Goal: Transaction & Acquisition: Purchase product/service

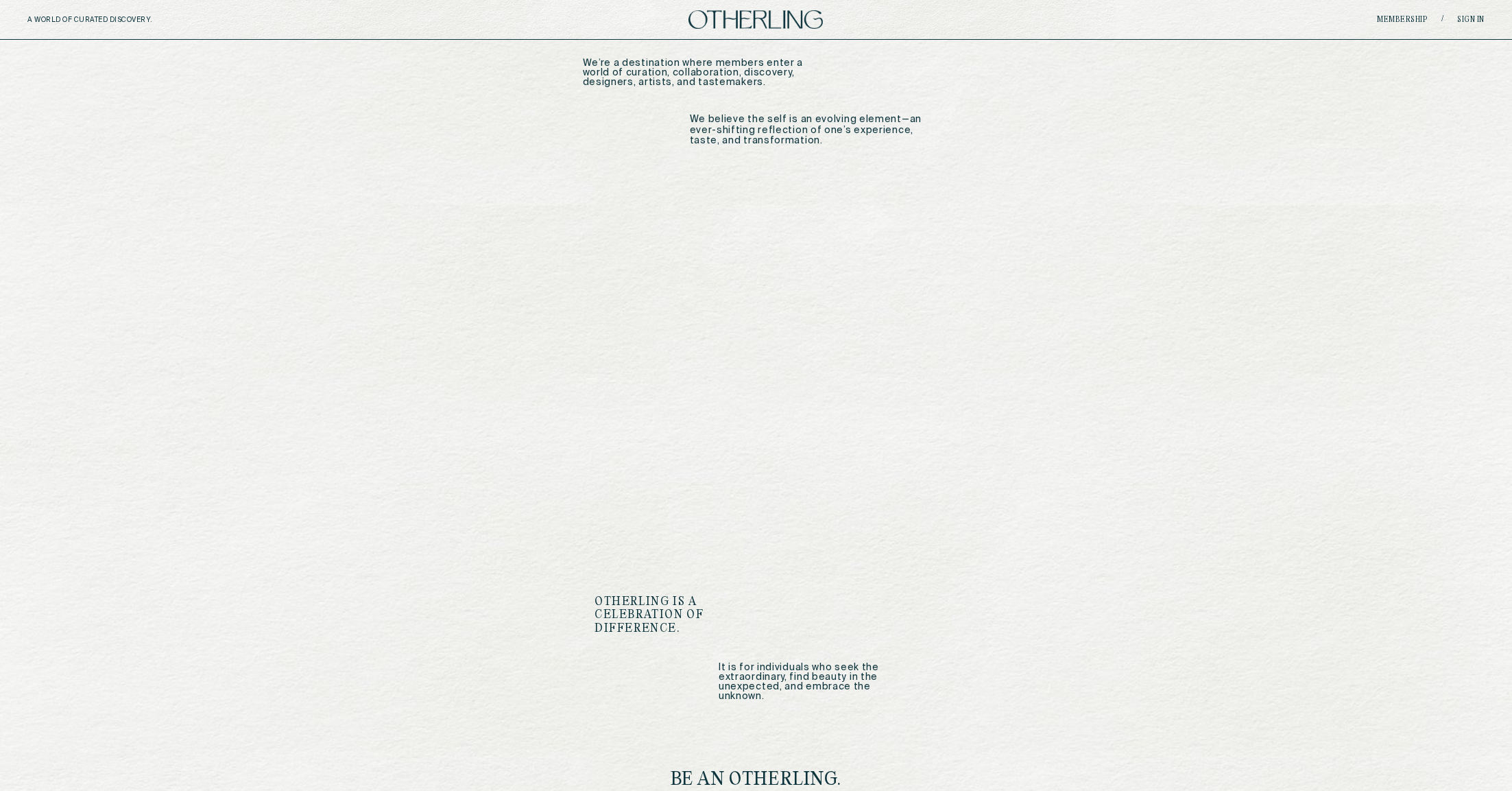
scroll to position [1425, 0]
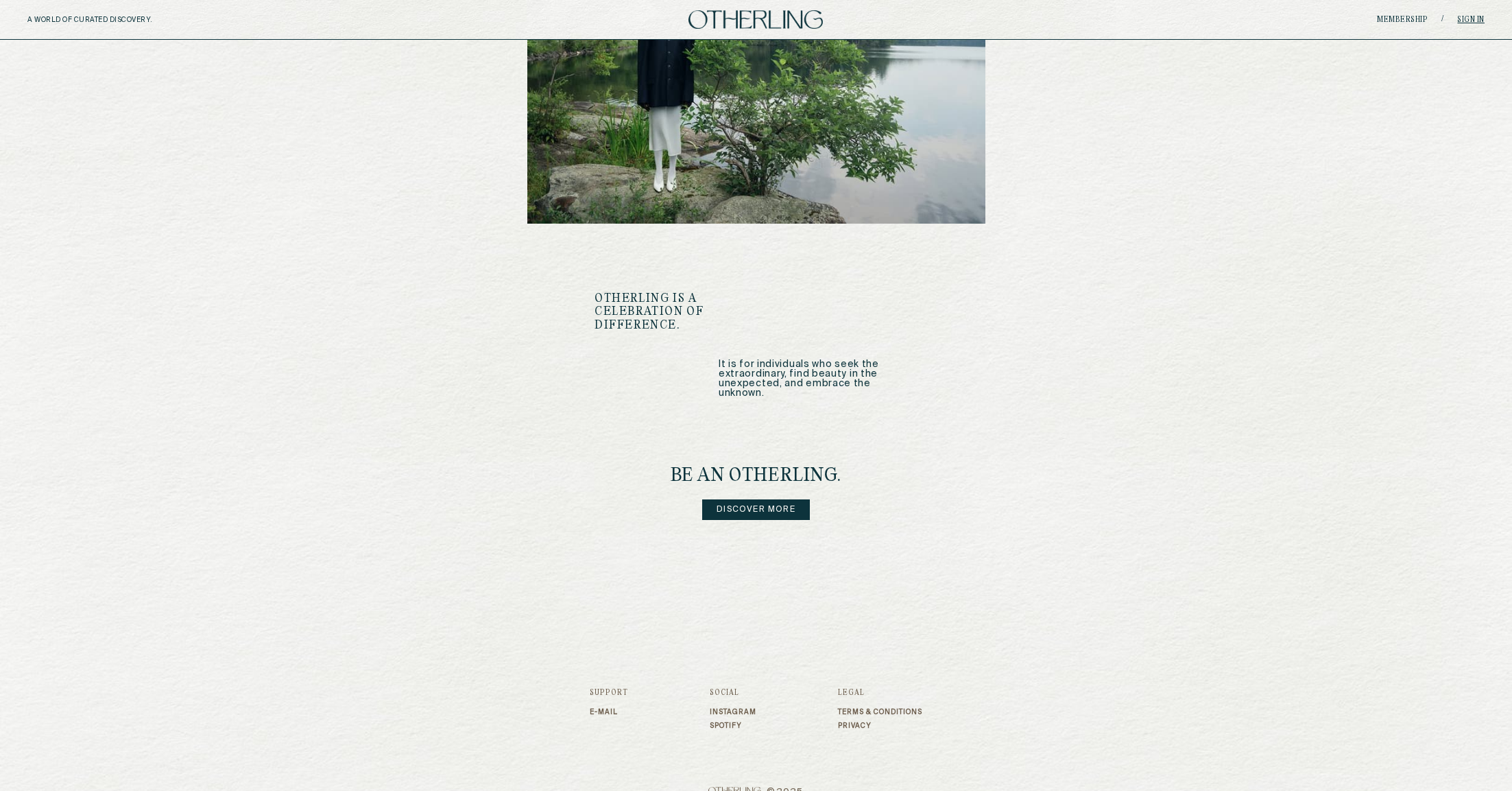
click at [1463, 19] on link "Sign in" at bounding box center [1471, 20] width 27 height 8
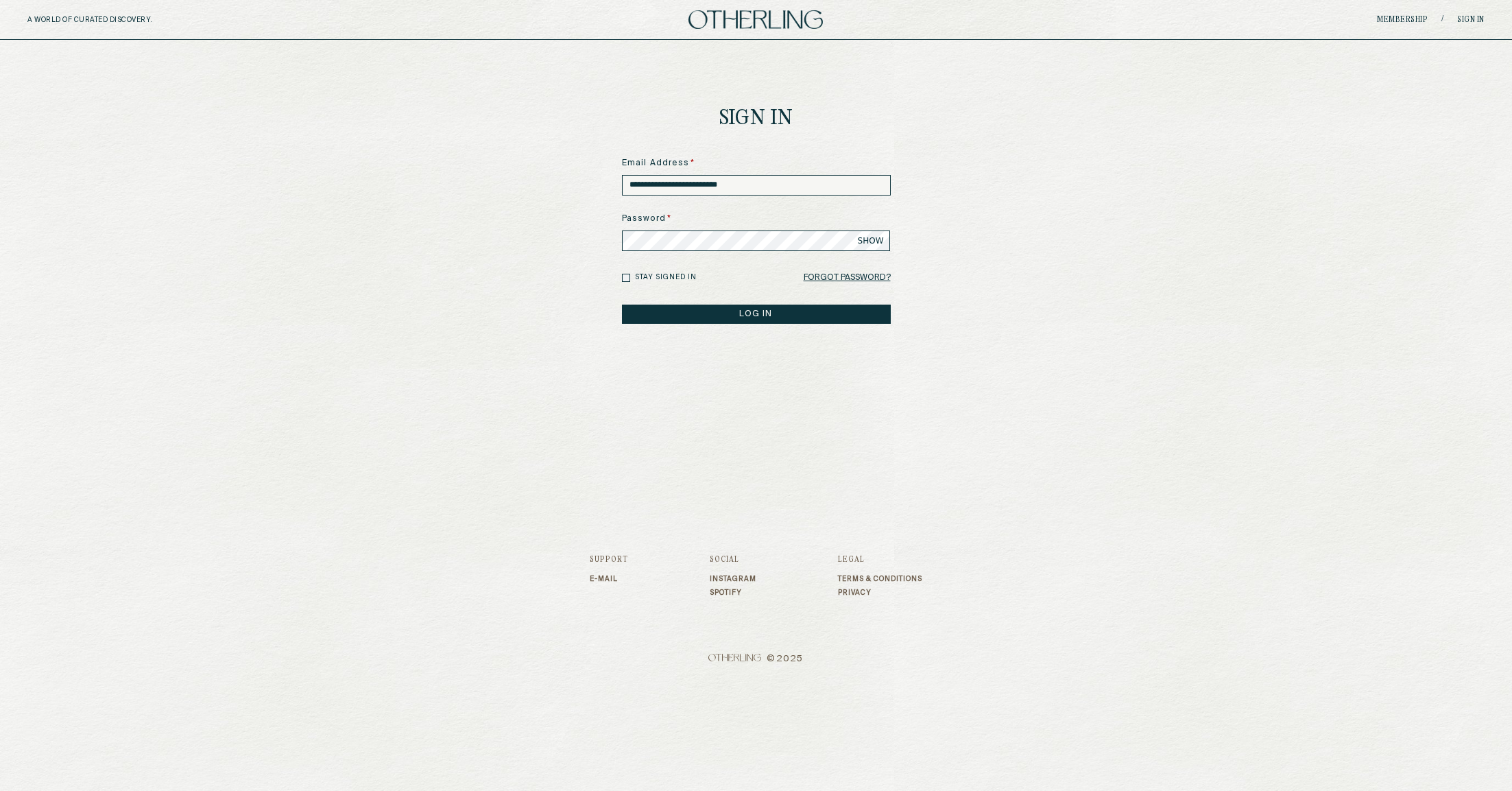
click at [681, 312] on button "LOG IN" at bounding box center [756, 313] width 269 height 19
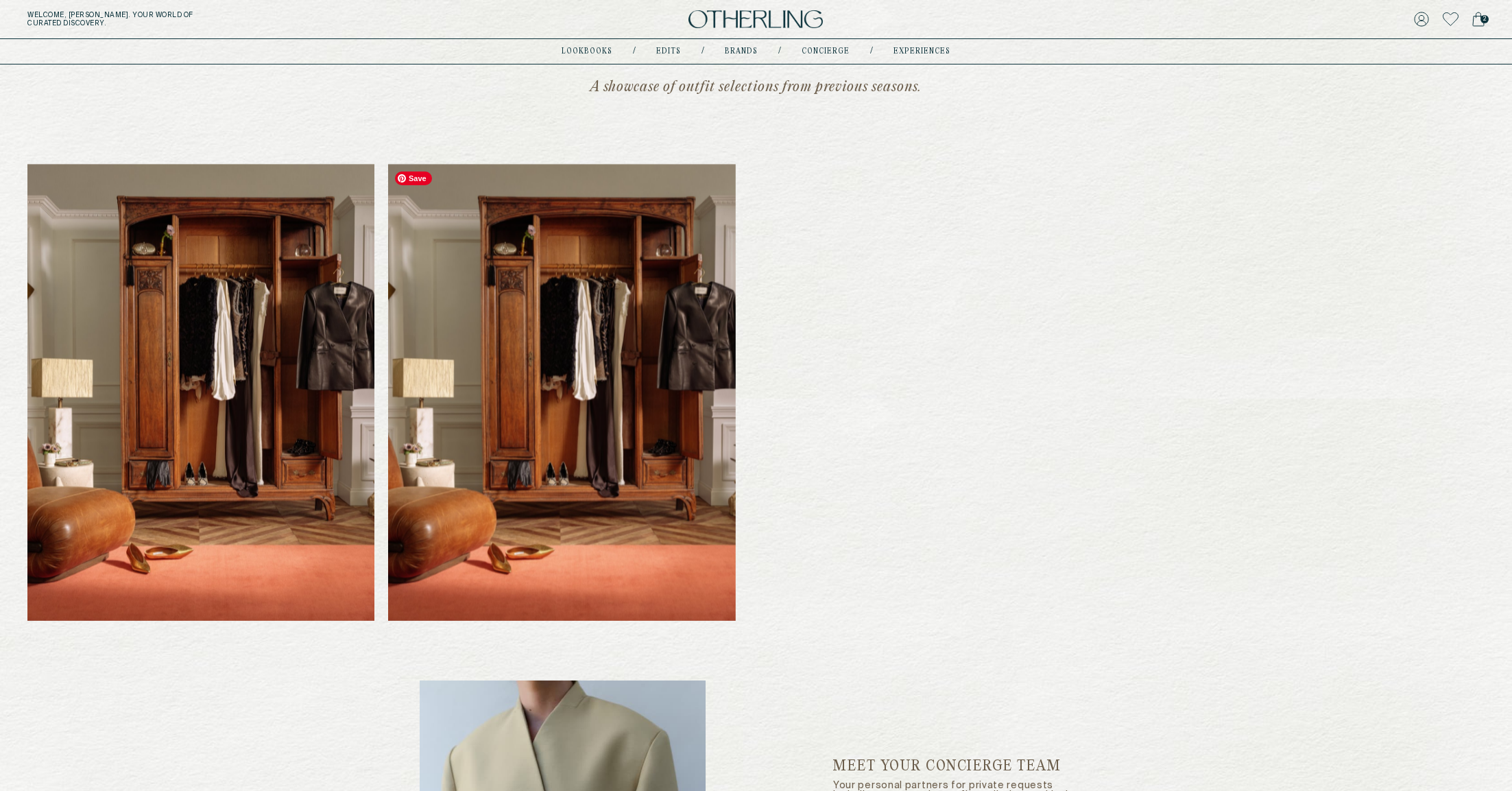
scroll to position [1293, 0]
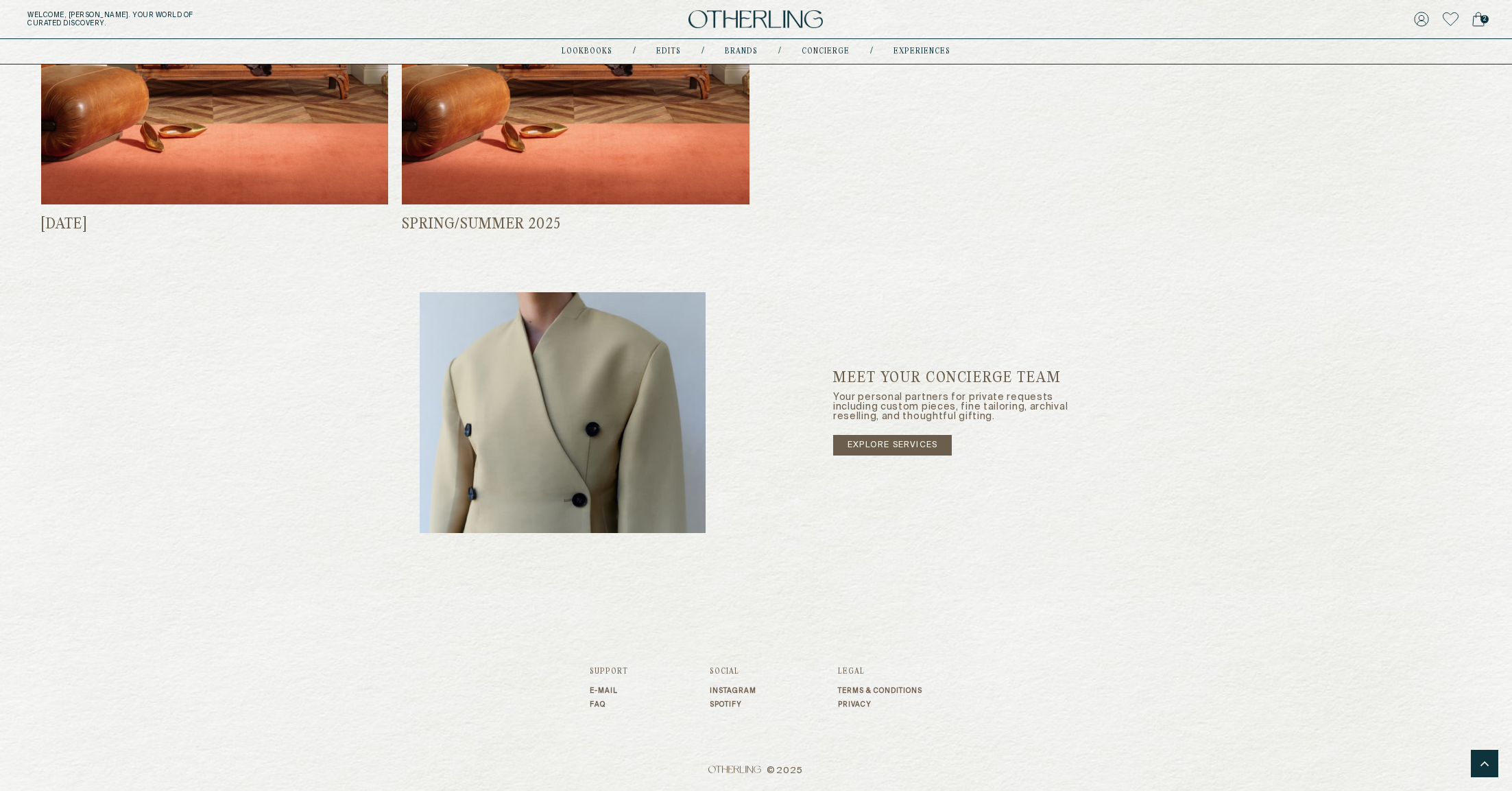
click at [601, 701] on link "FAQ" at bounding box center [608, 704] width 38 height 8
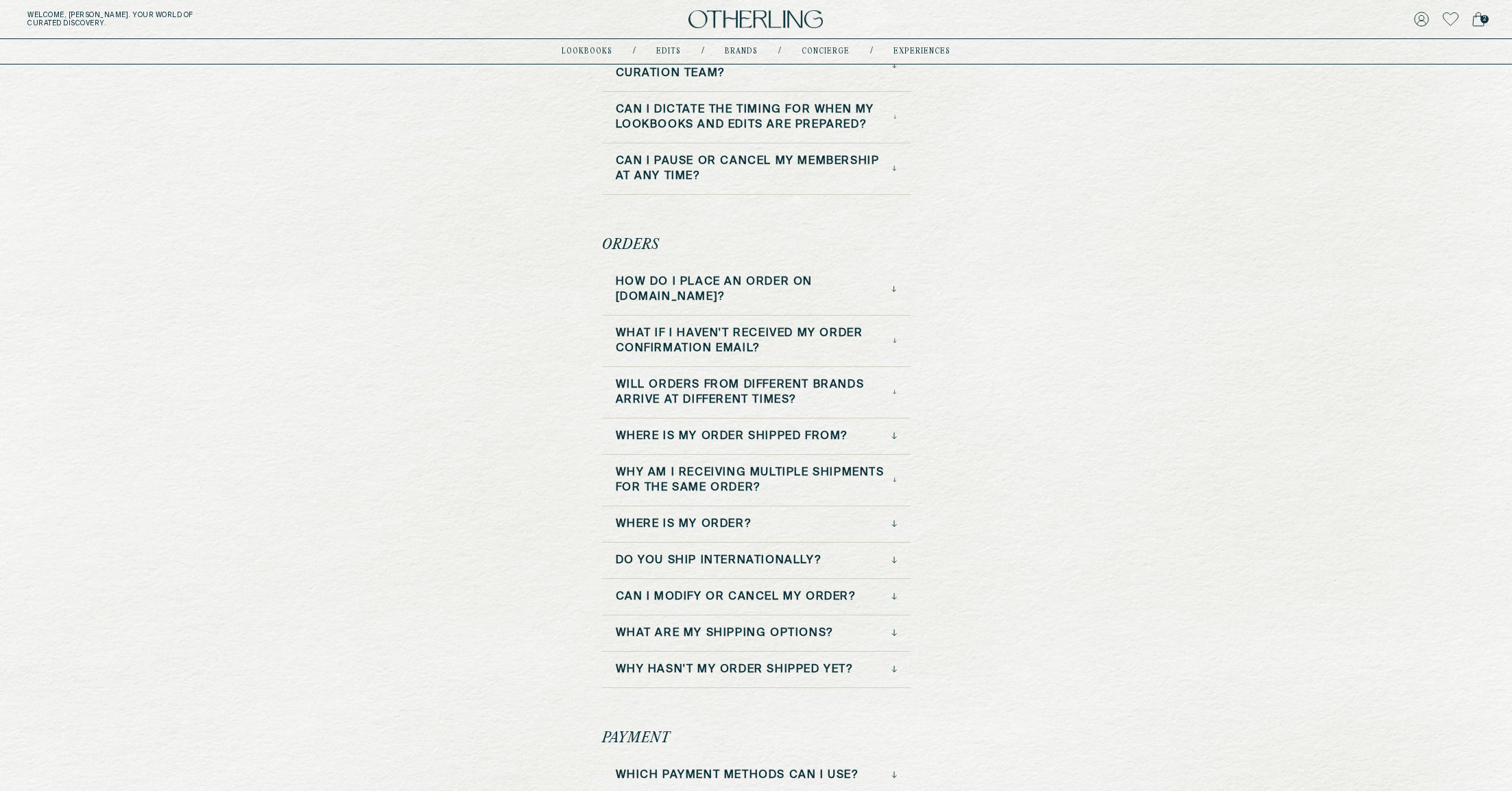
scroll to position [268, 0]
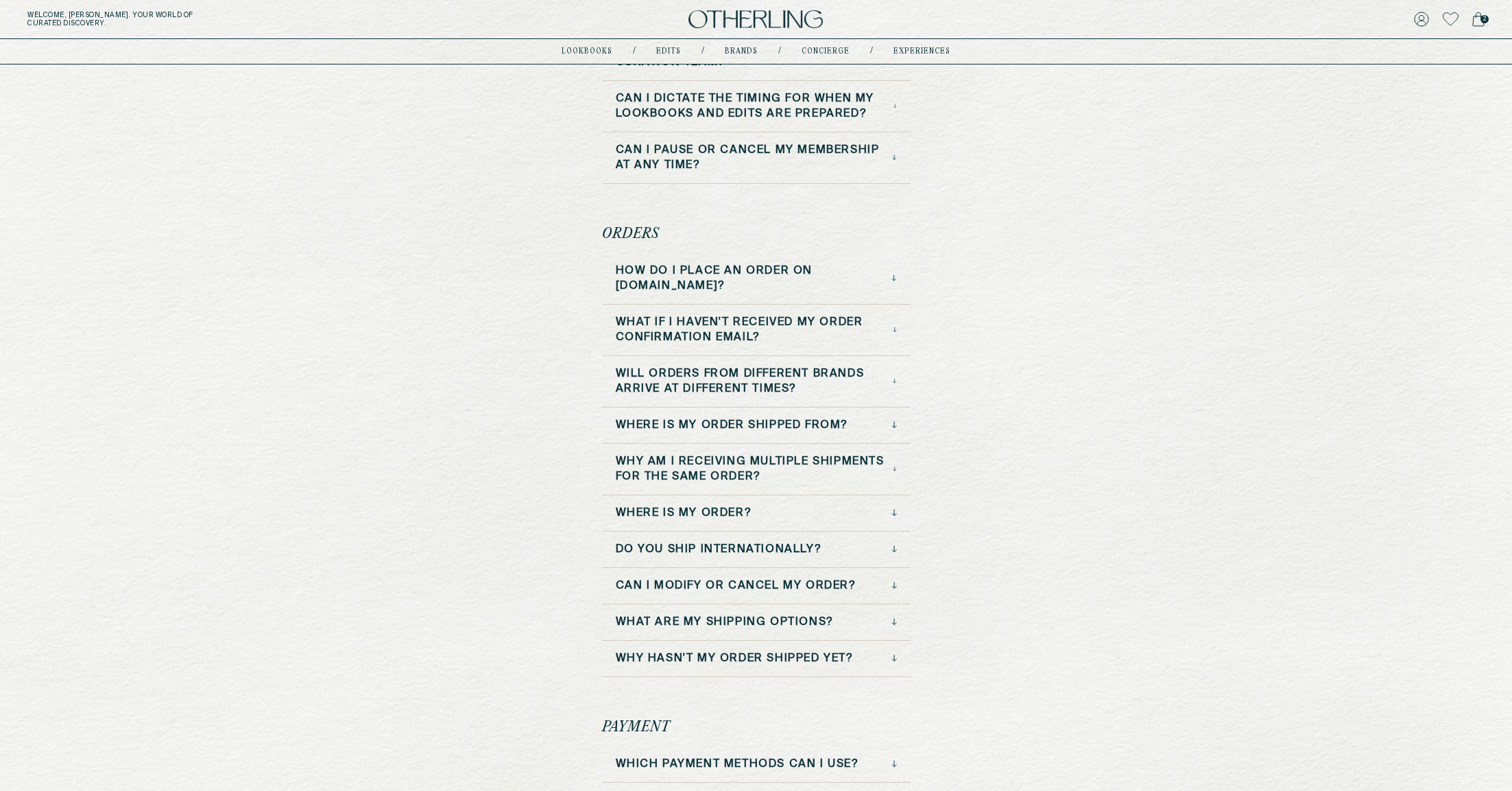
click at [824, 275] on h3 "How do I place an order on otherlingworld.com?" at bounding box center [754, 279] width 276 height 31
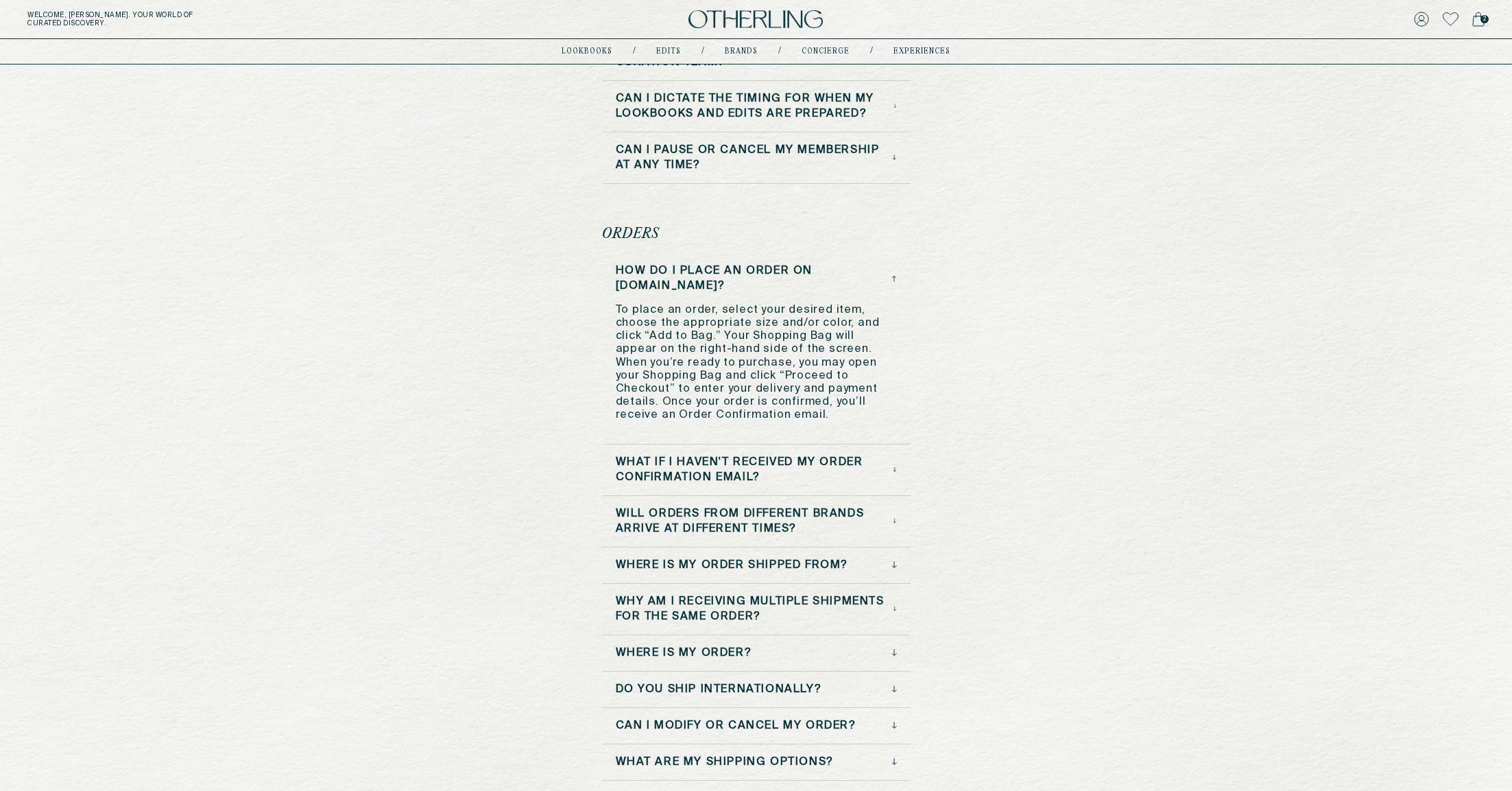
click at [798, 457] on h3 "What if I haven't received my order confirmation email?" at bounding box center [754, 469] width 277 height 31
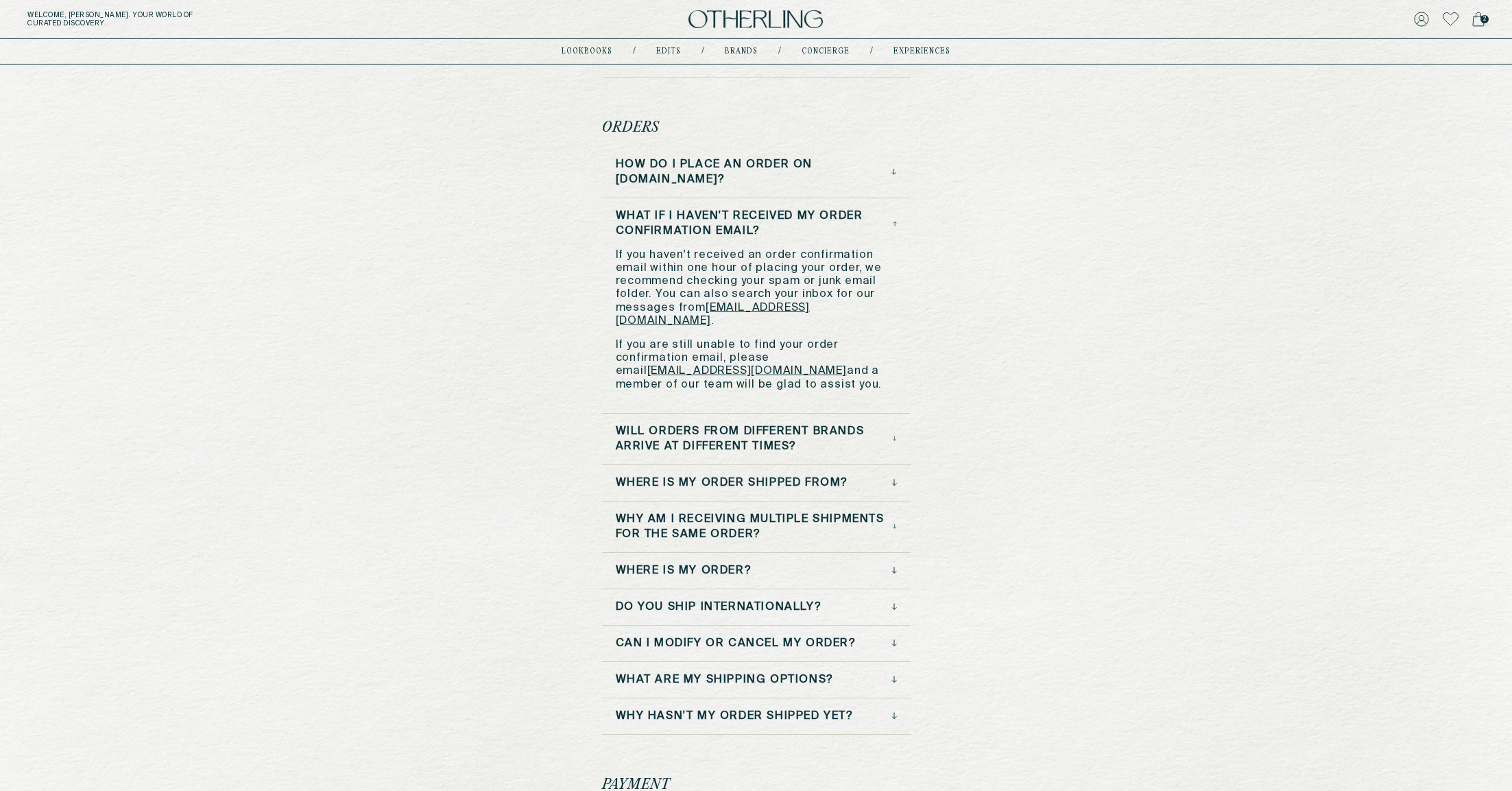
scroll to position [366, 0]
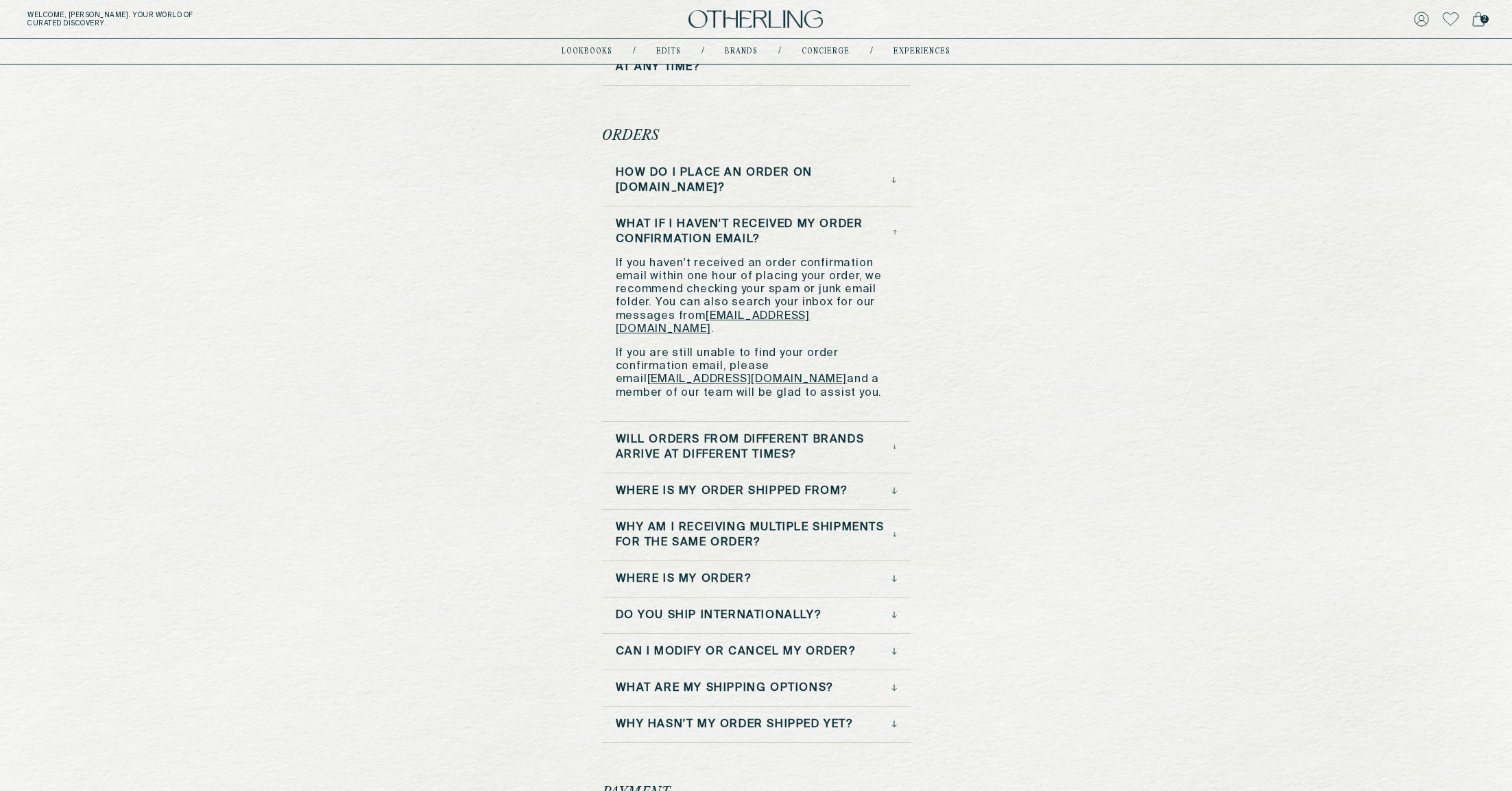
click at [819, 571] on div "Where is my order?" at bounding box center [756, 579] width 281 height 15
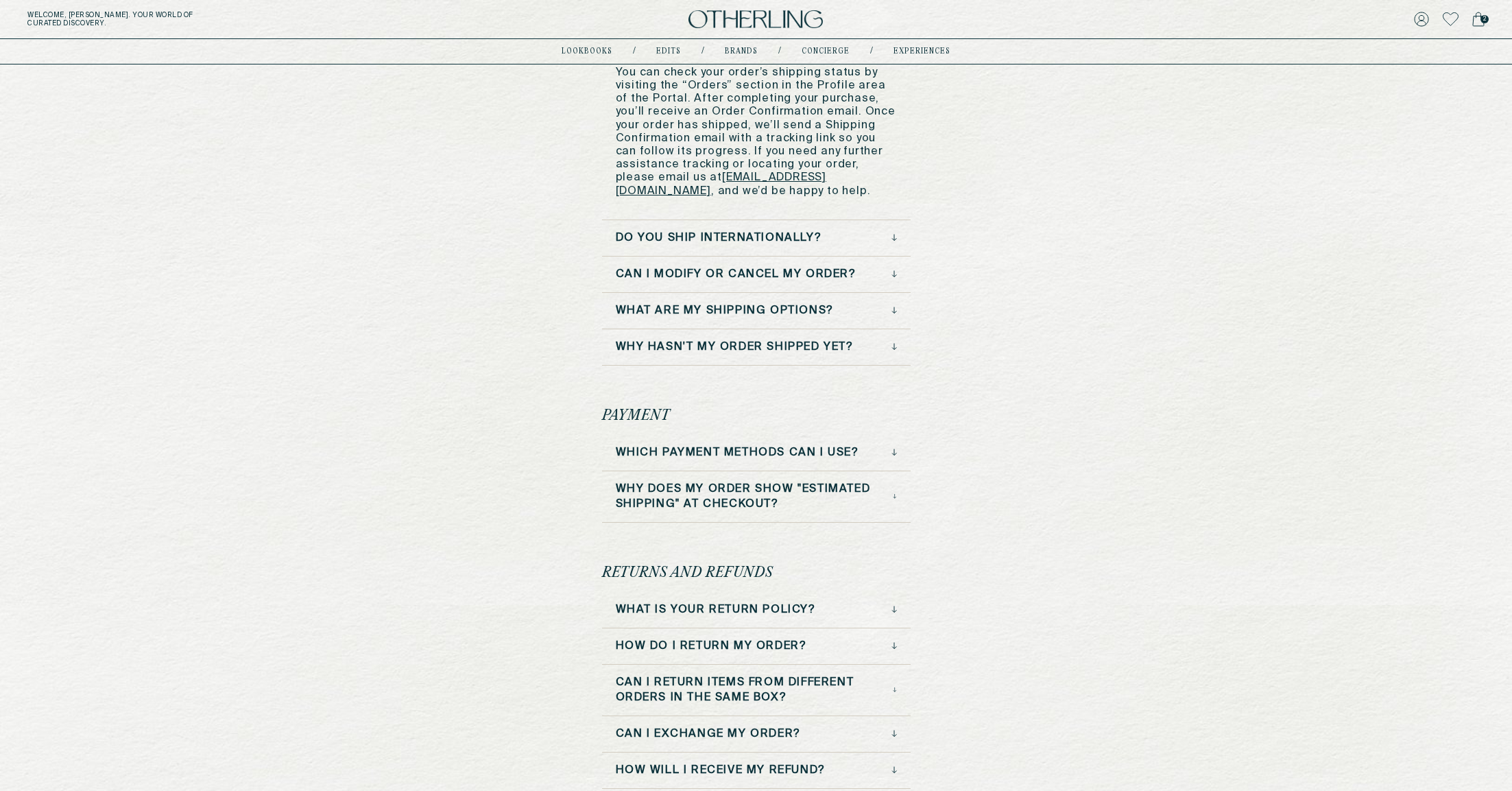
scroll to position [743, 0]
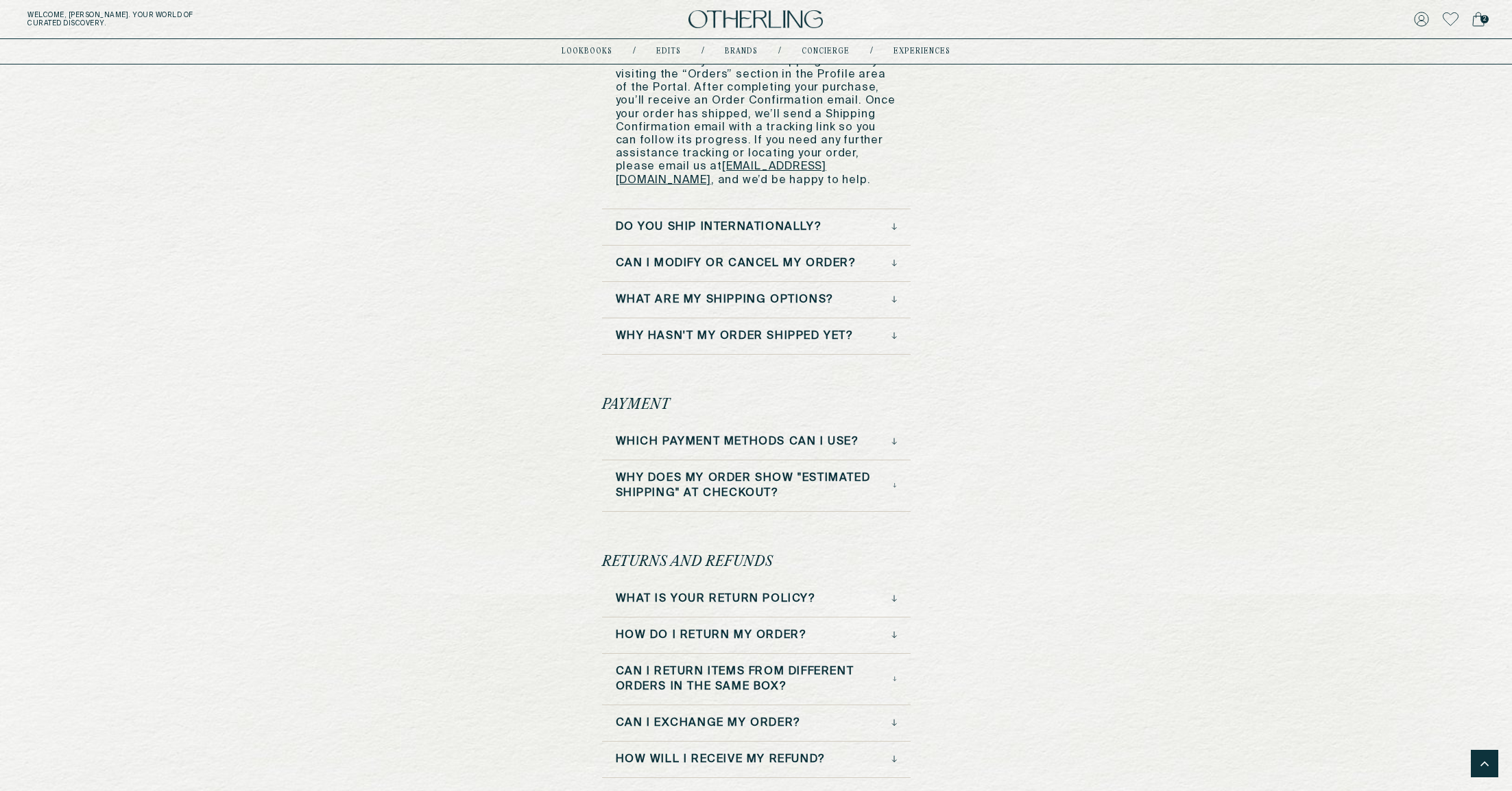
click at [867, 475] on h3 "Why does my order show "estimated shipping" at Checkout?" at bounding box center [755, 485] width 278 height 31
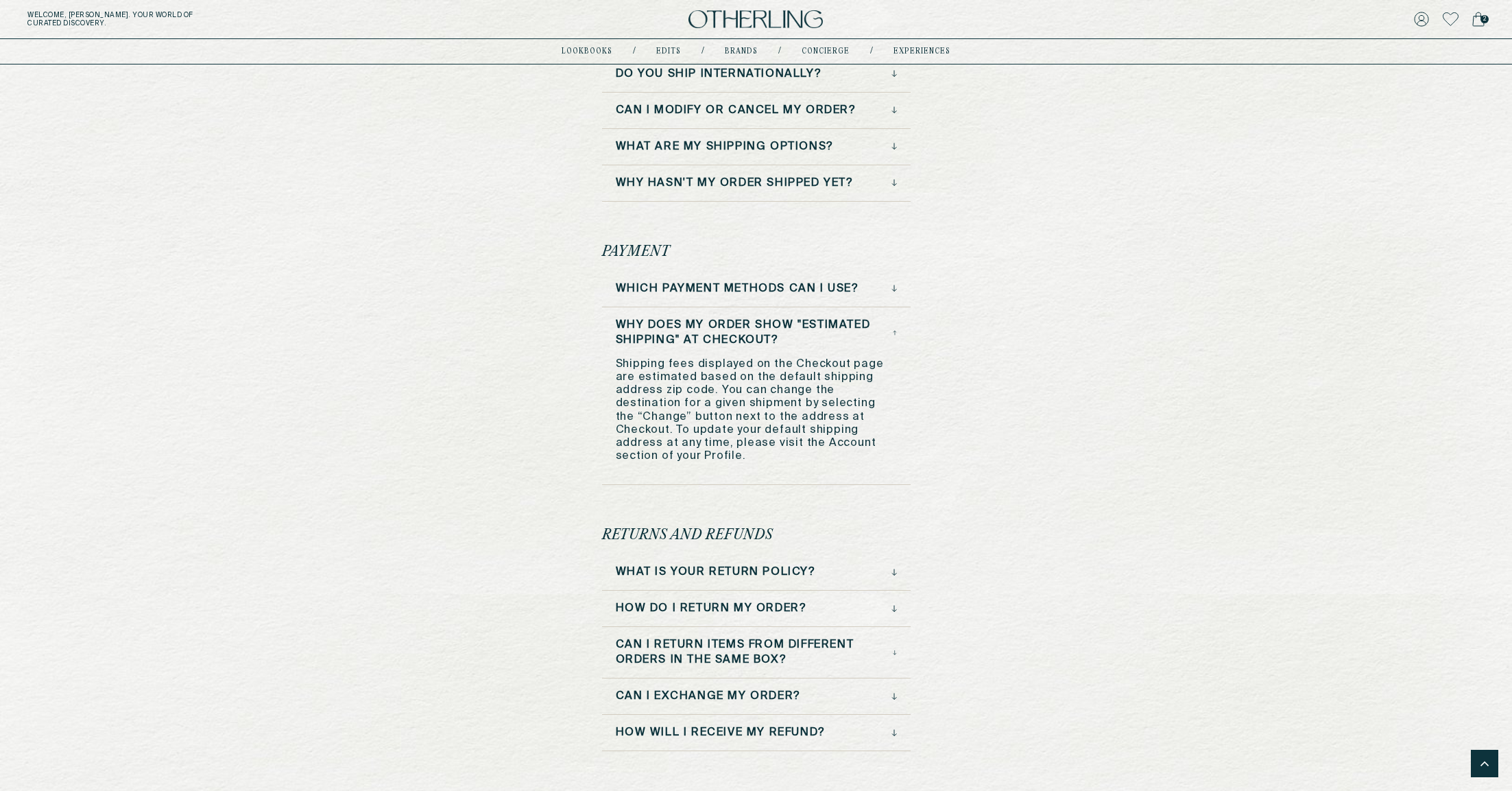
click at [880, 332] on h3 "Why does my order show "estimated shipping" at Checkout?" at bounding box center [755, 332] width 278 height 31
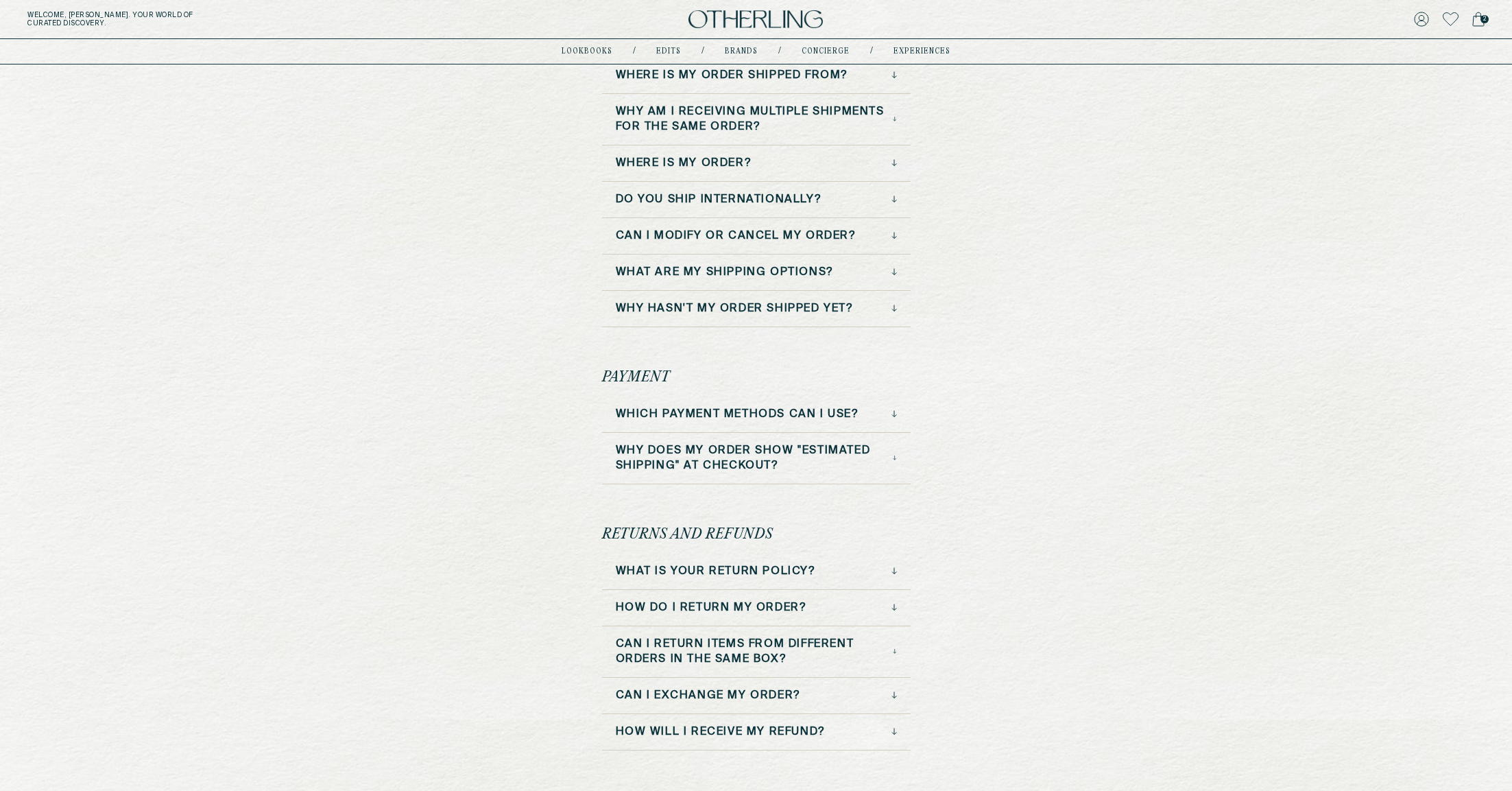
scroll to position [764, 0]
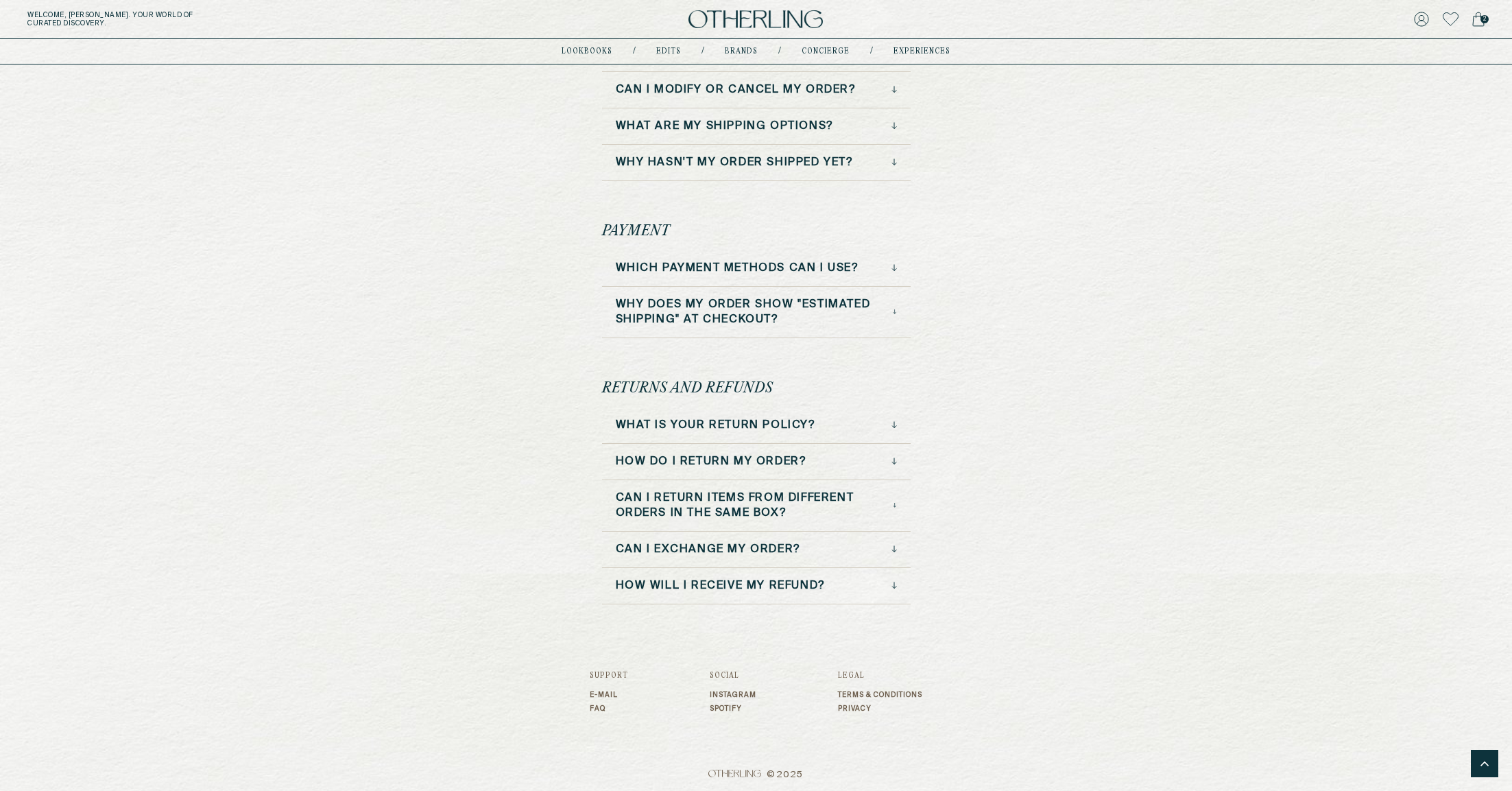
click at [718, 16] on img at bounding box center [756, 19] width 135 height 18
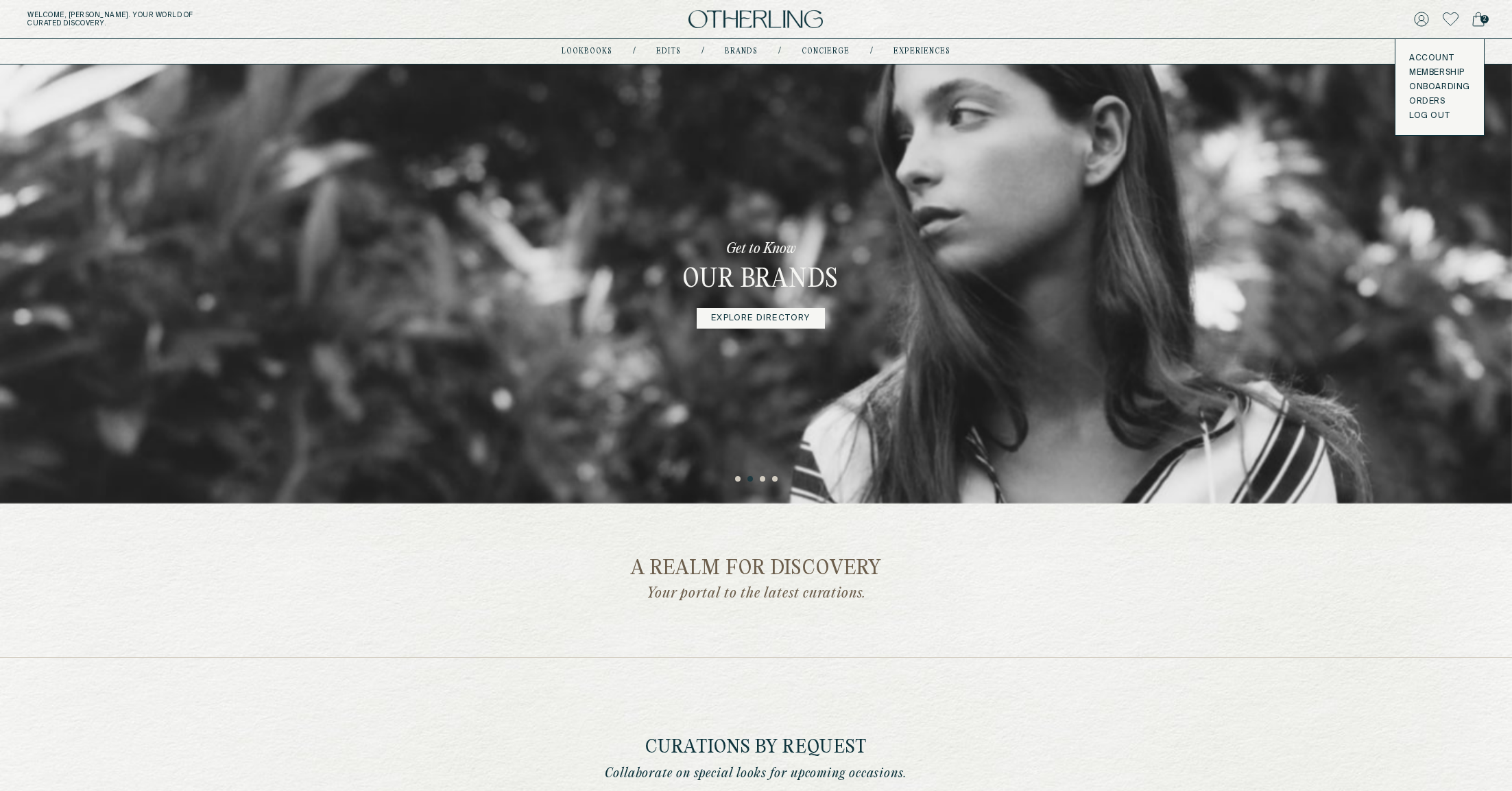
click at [1427, 114] on button "LOG OUT" at bounding box center [1429, 116] width 41 height 11
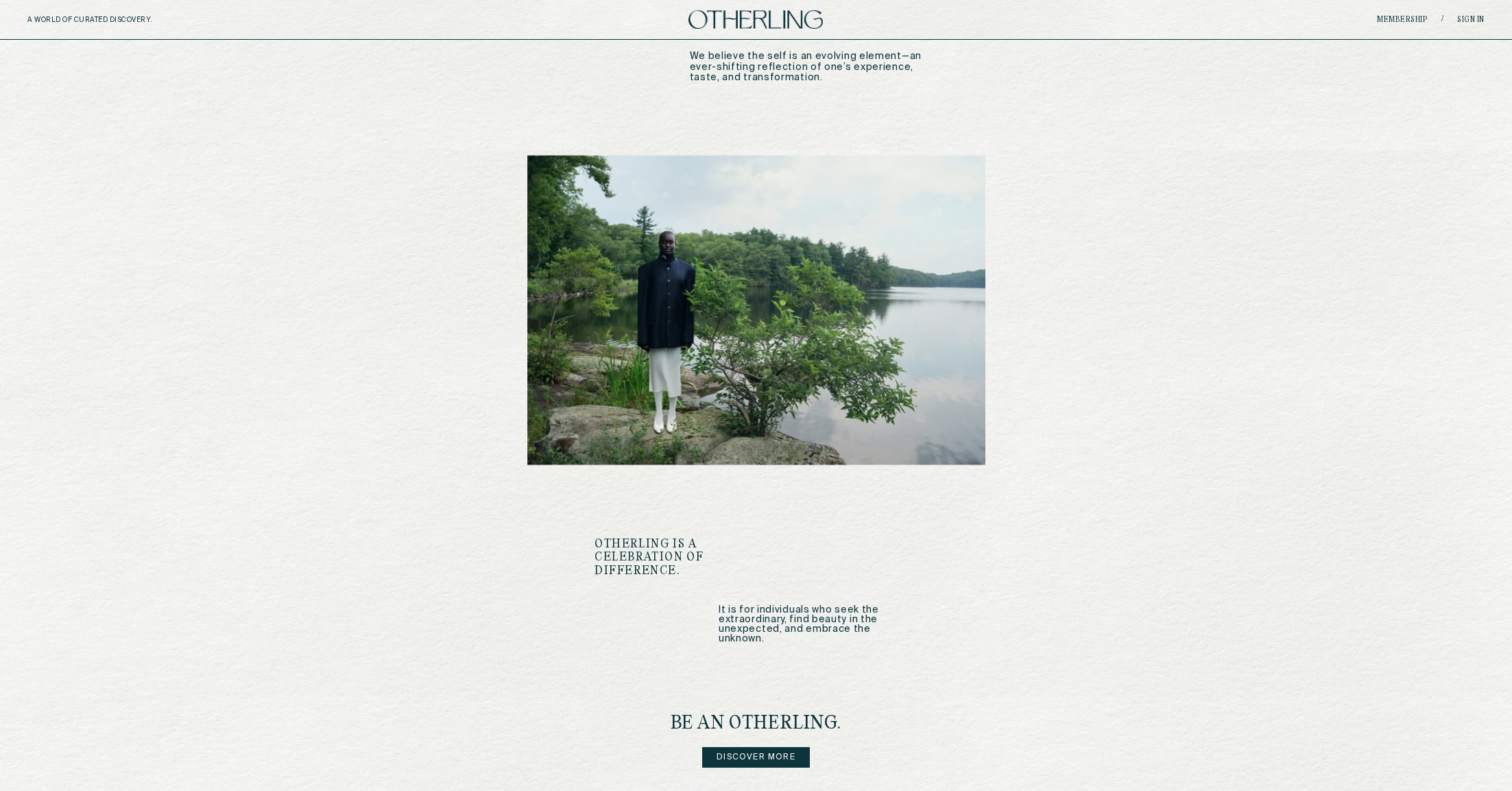
scroll to position [1335, 0]
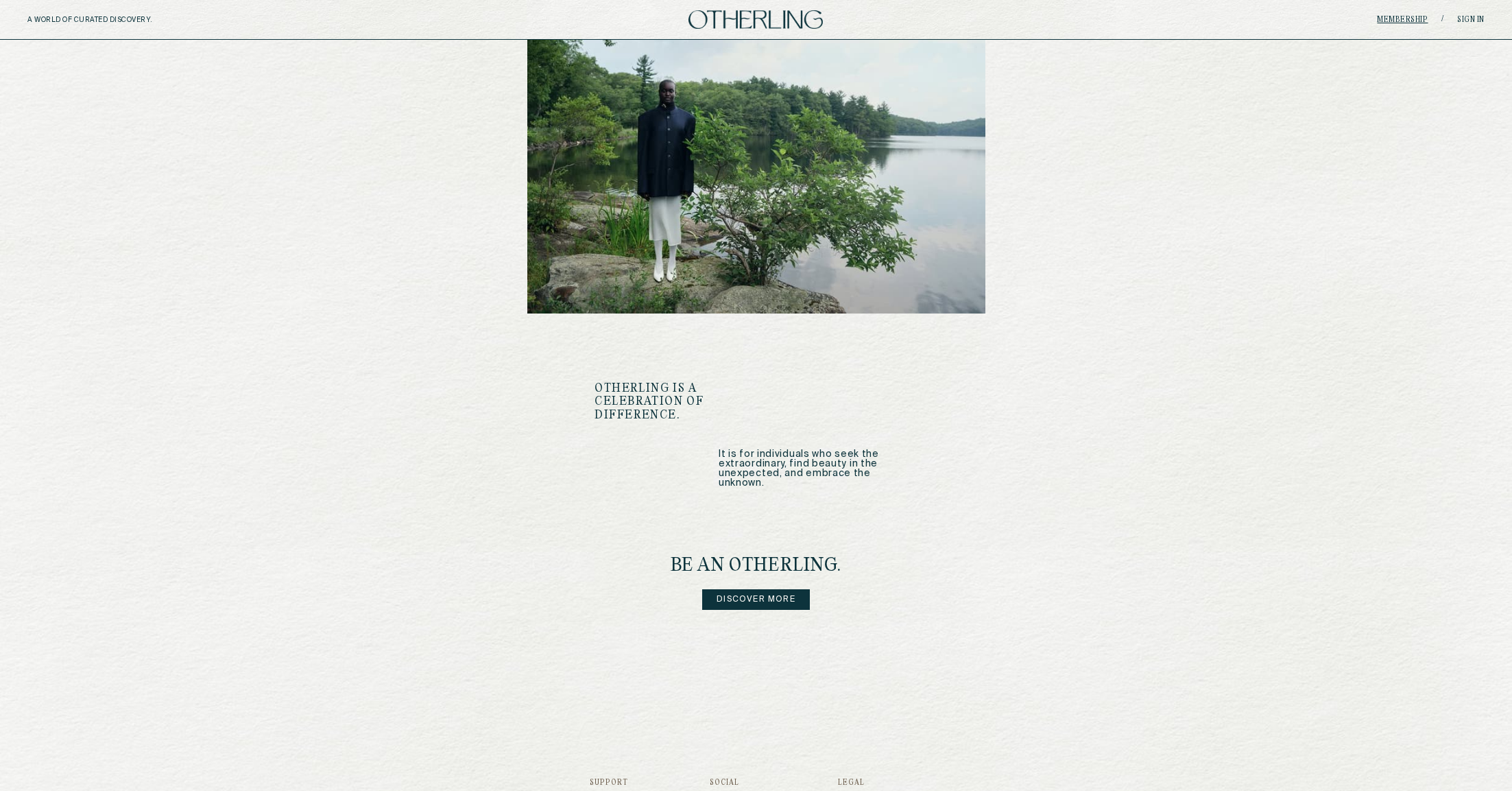
click at [1398, 18] on link "Membership" at bounding box center [1402, 20] width 50 height 8
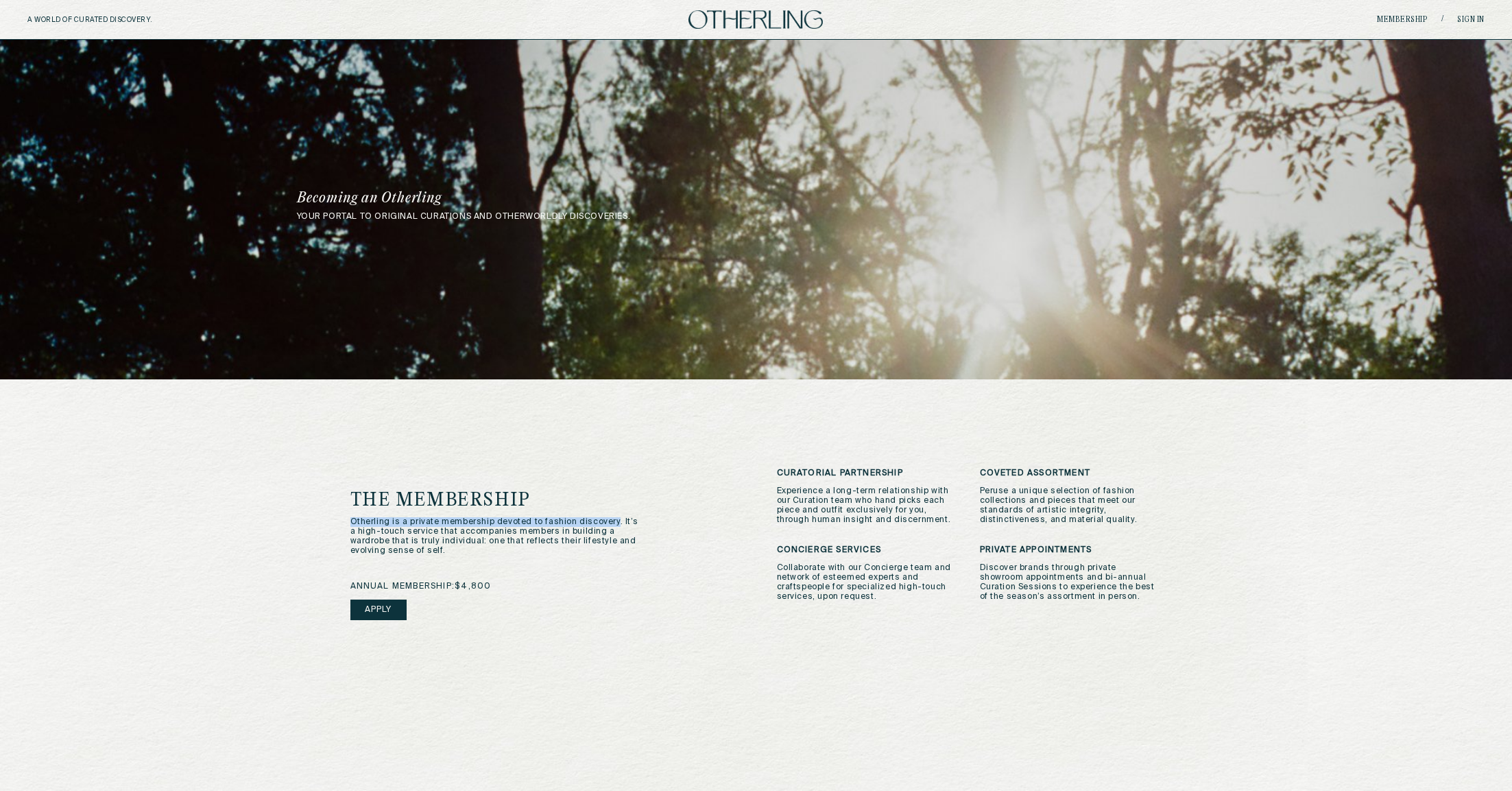
drag, startPoint x: 612, startPoint y: 522, endPoint x: 342, endPoint y: 524, distance: 270.0
click at [342, 524] on div "The Membership Otherling is a private membership devoted to fashion discovery. …" at bounding box center [756, 672] width 867 height 586
click at [1125, 446] on div "The Membership Otherling is a private membership devoted to fashion discovery. …" at bounding box center [756, 672] width 867 height 586
click at [716, 13] on img at bounding box center [756, 19] width 135 height 18
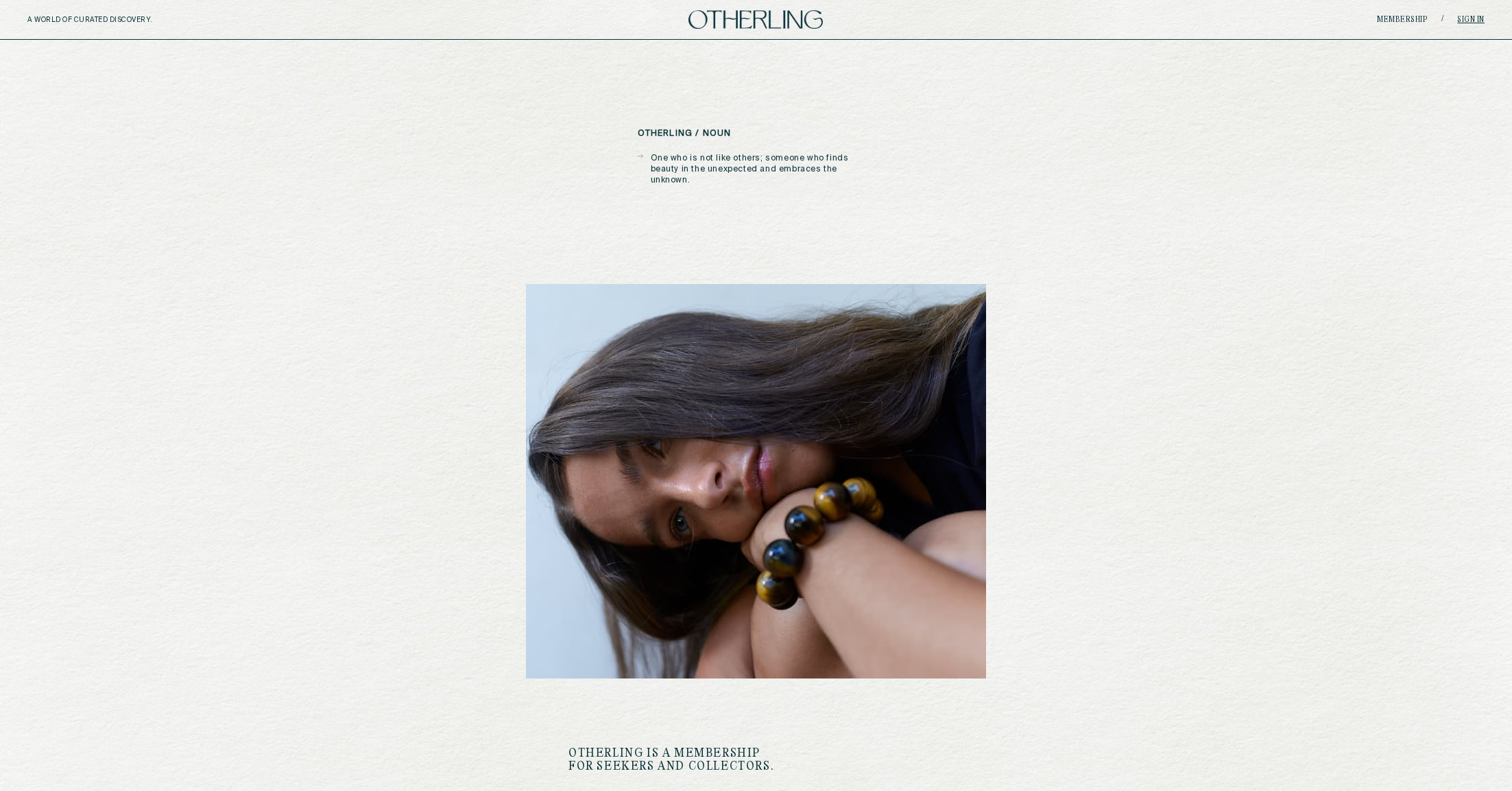
click at [1462, 18] on link "Sign in" at bounding box center [1471, 20] width 27 height 8
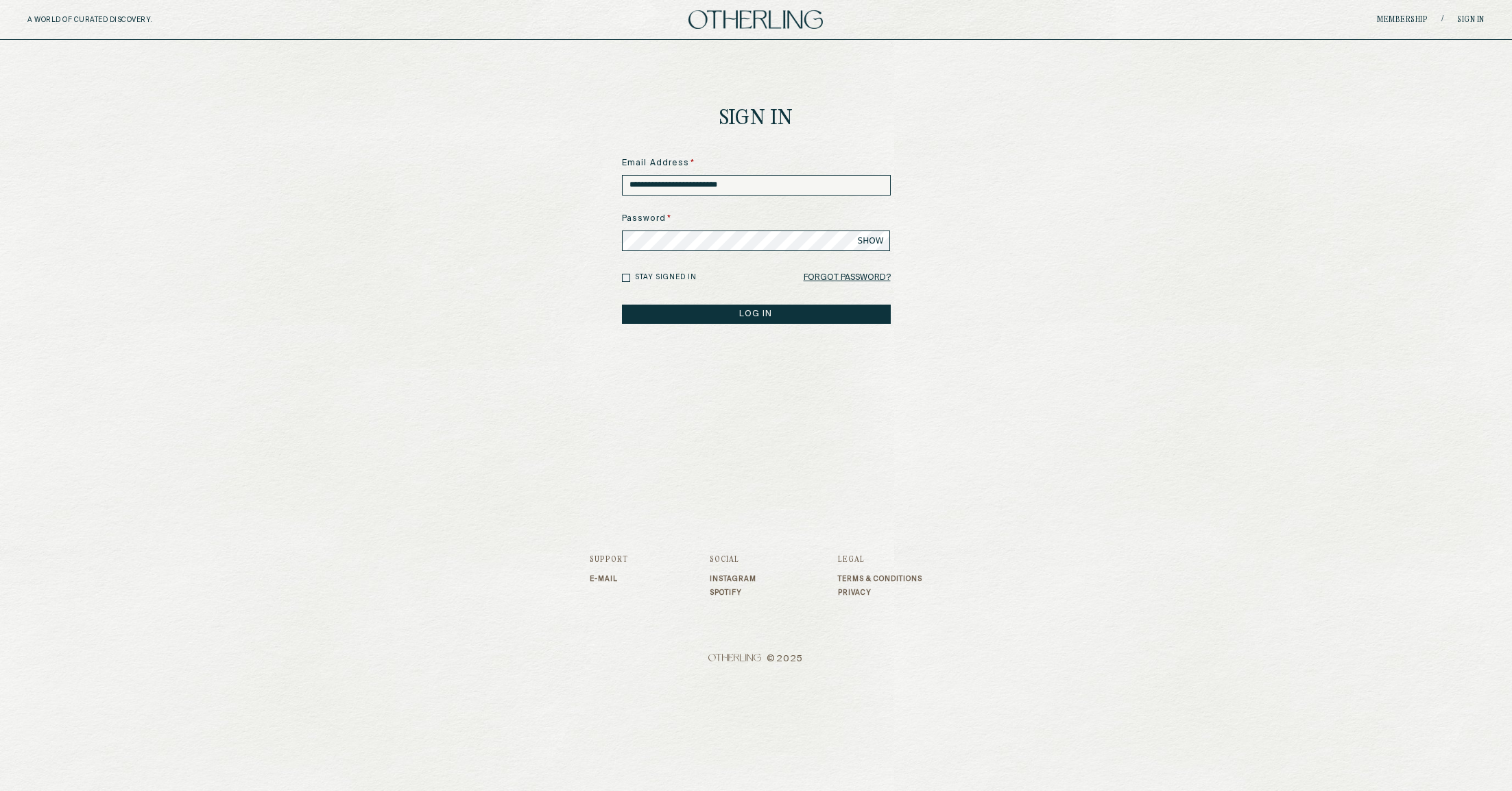
click at [713, 312] on button "LOG IN" at bounding box center [756, 313] width 269 height 19
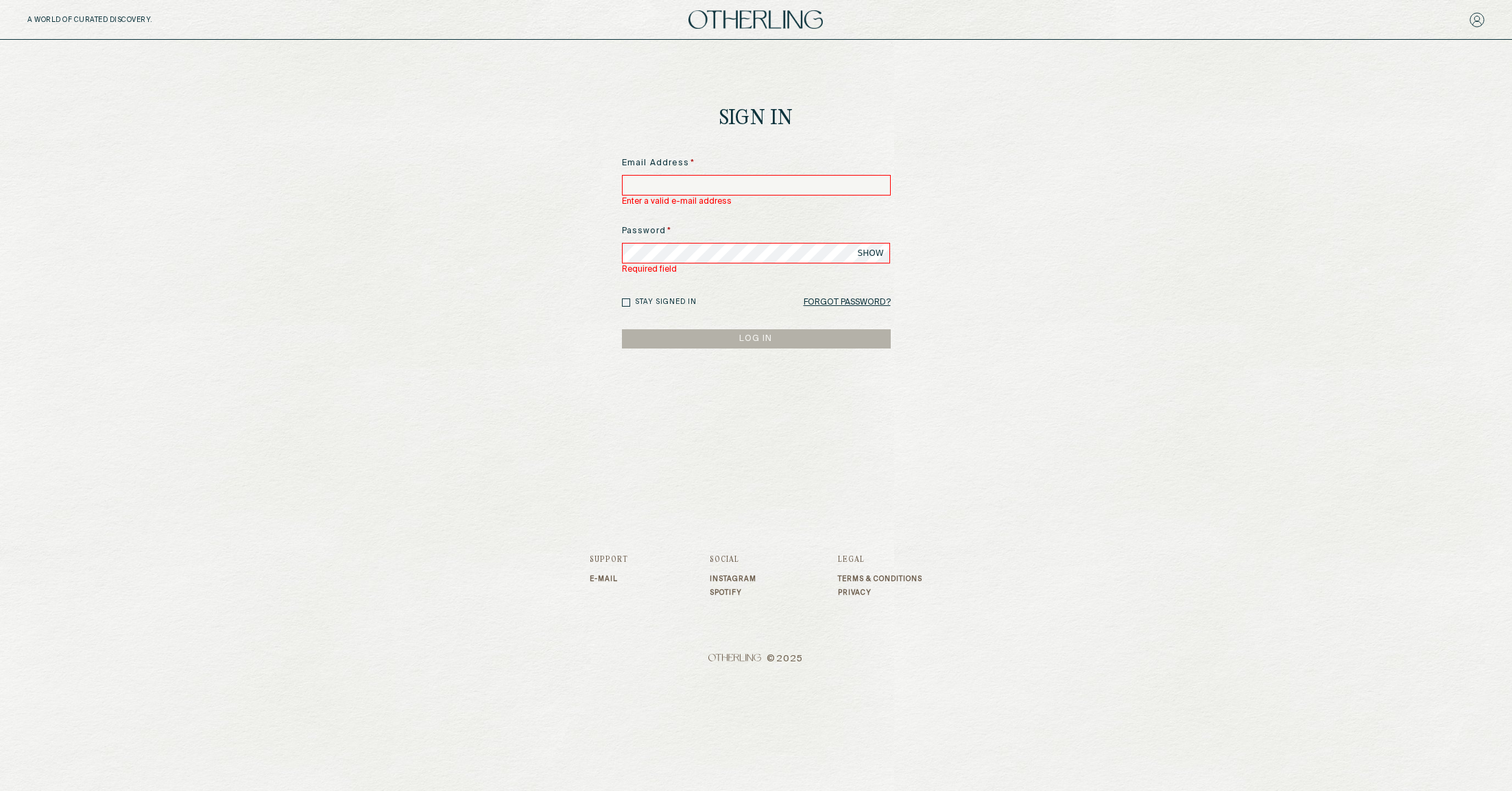
click at [709, 178] on input at bounding box center [756, 185] width 269 height 21
type input "**********"
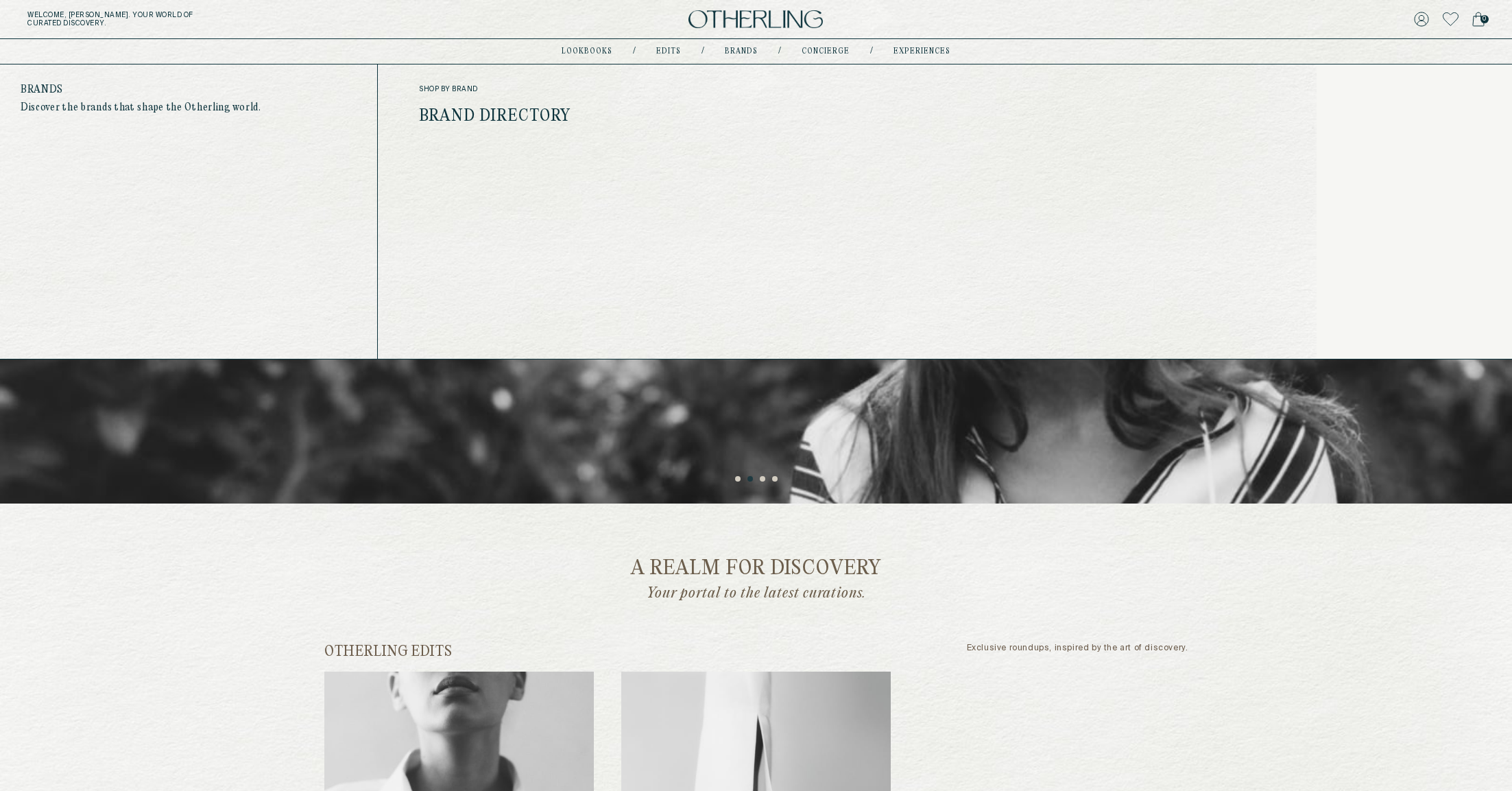
click at [743, 54] on link "Brands" at bounding box center [742, 51] width 33 height 7
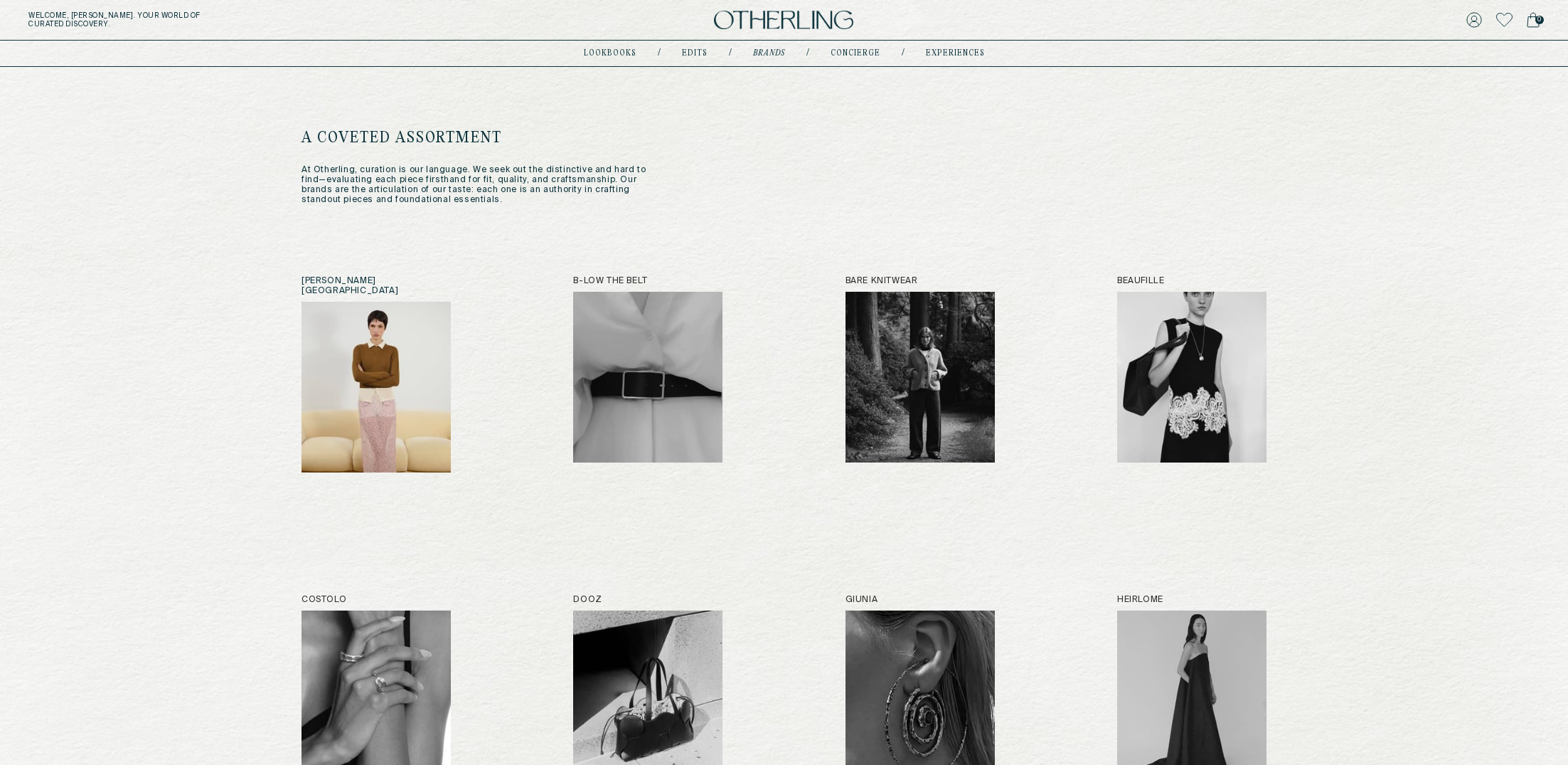
click at [335, 280] on h2 "[PERSON_NAME][GEOGRAPHIC_DATA]" at bounding box center [376, 286] width 149 height 20
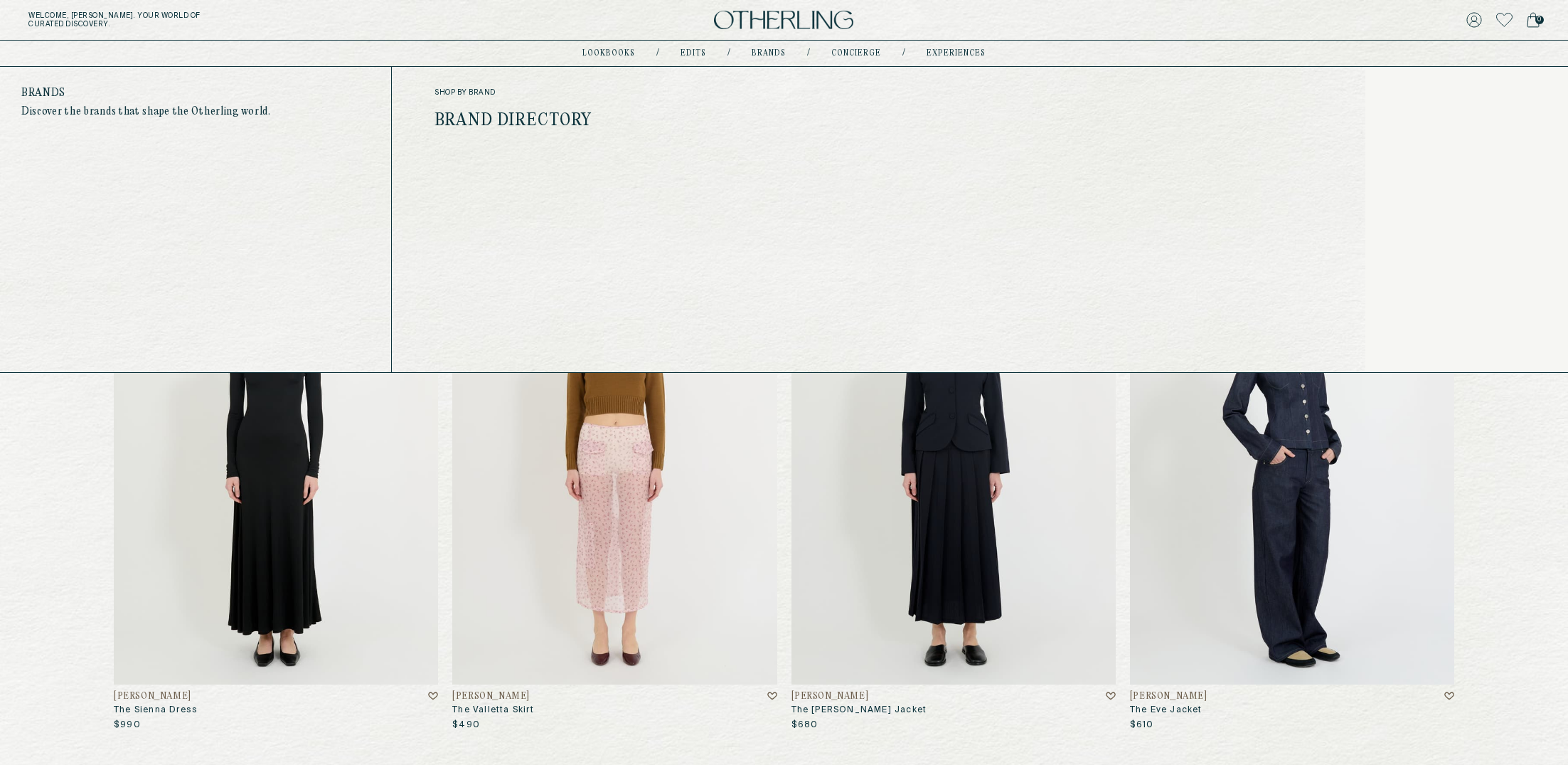
click at [482, 125] on link "Brand Directory" at bounding box center [513, 121] width 157 height 19
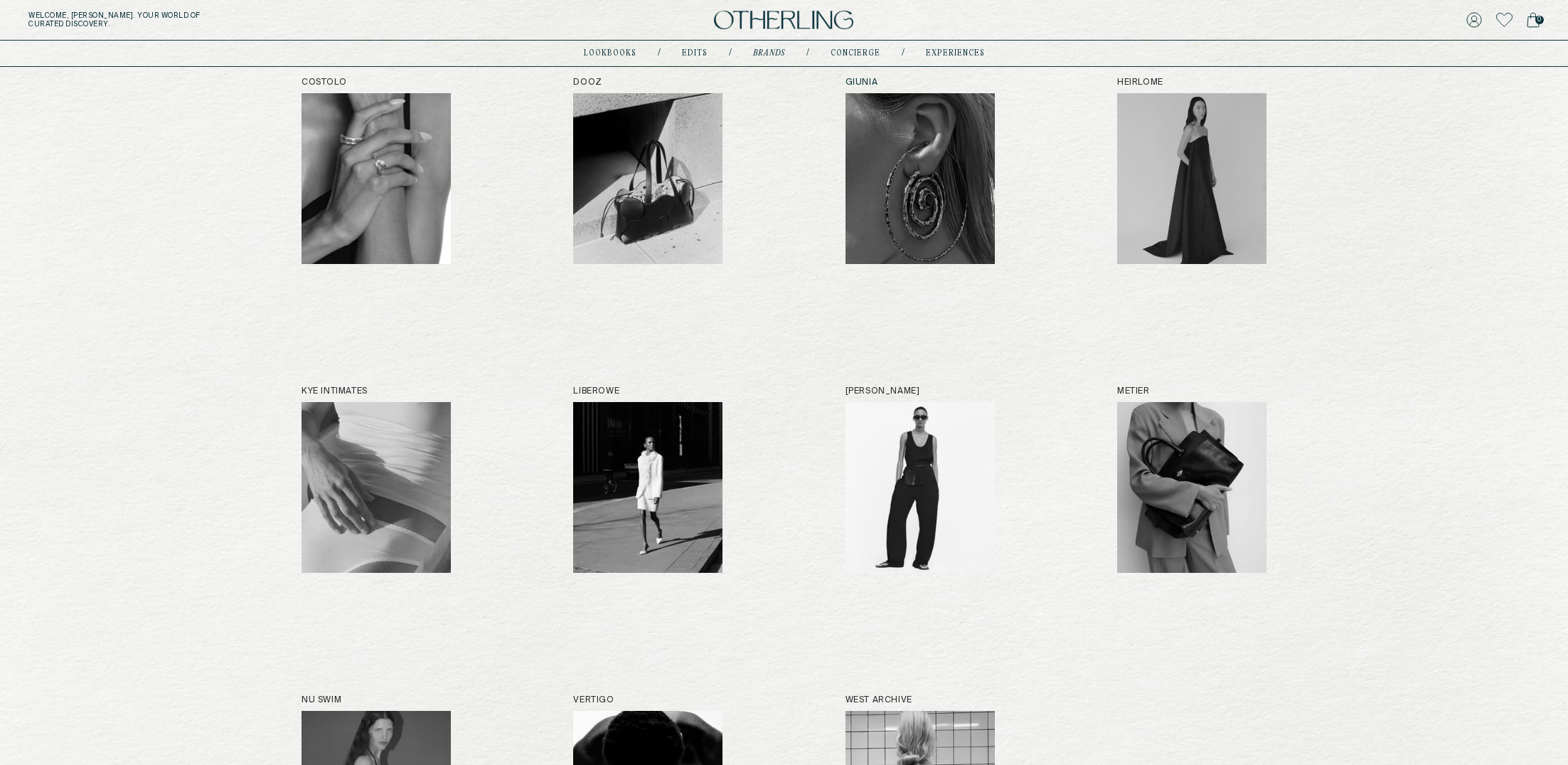
scroll to position [822, 0]
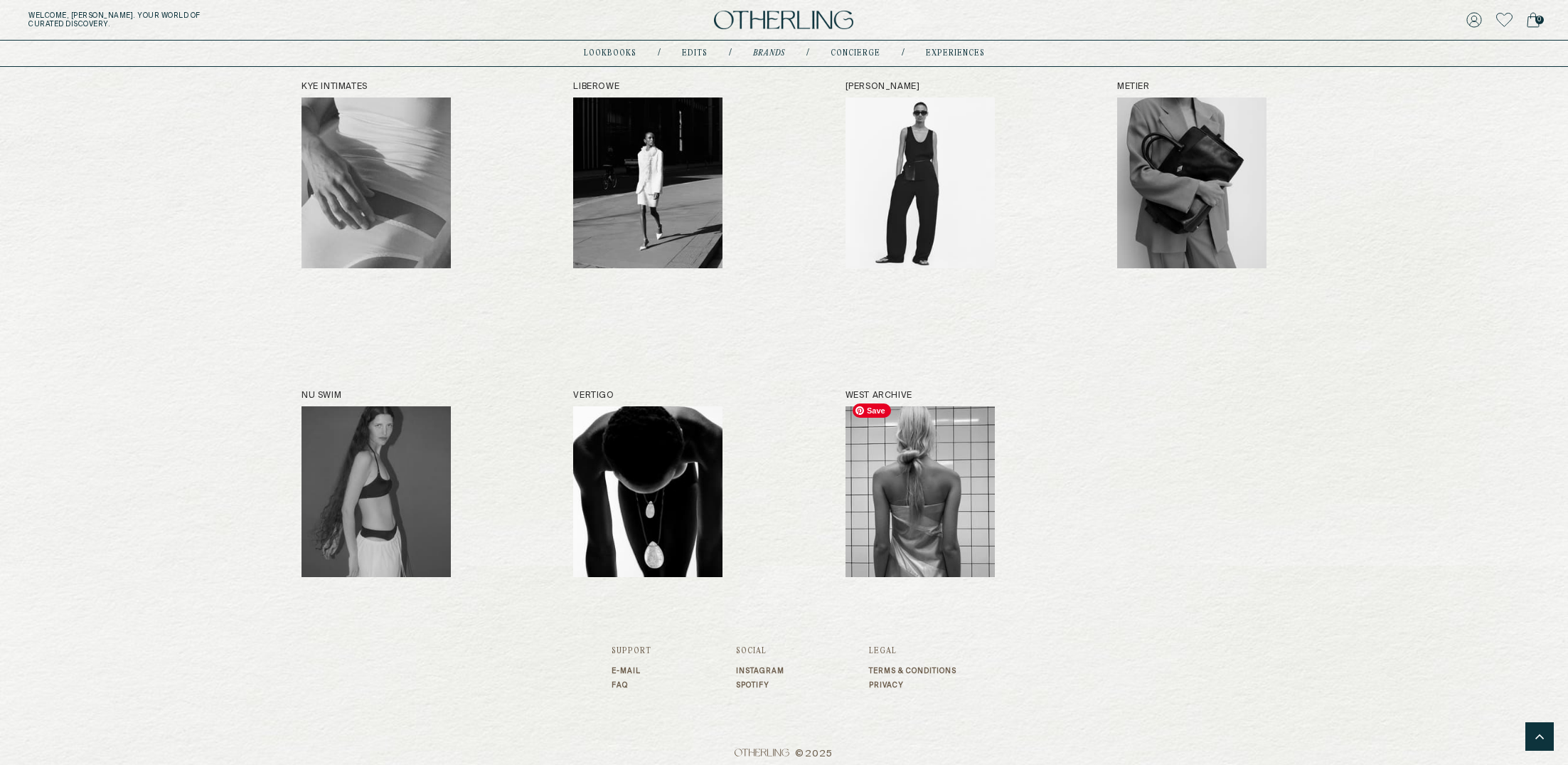
click at [970, 482] on img at bounding box center [920, 491] width 149 height 171
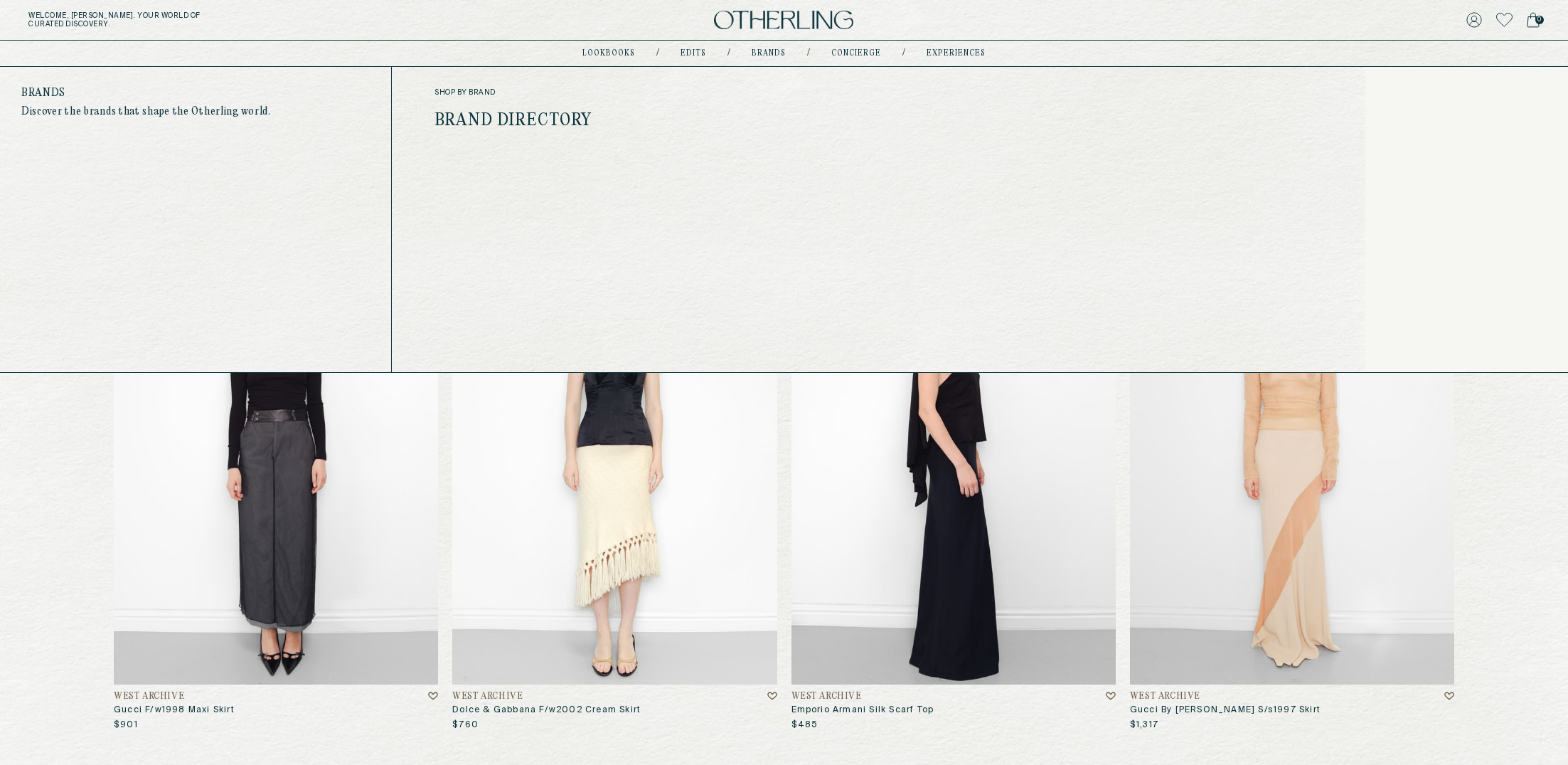
click at [568, 122] on link "Brand Directory" at bounding box center [513, 121] width 157 height 19
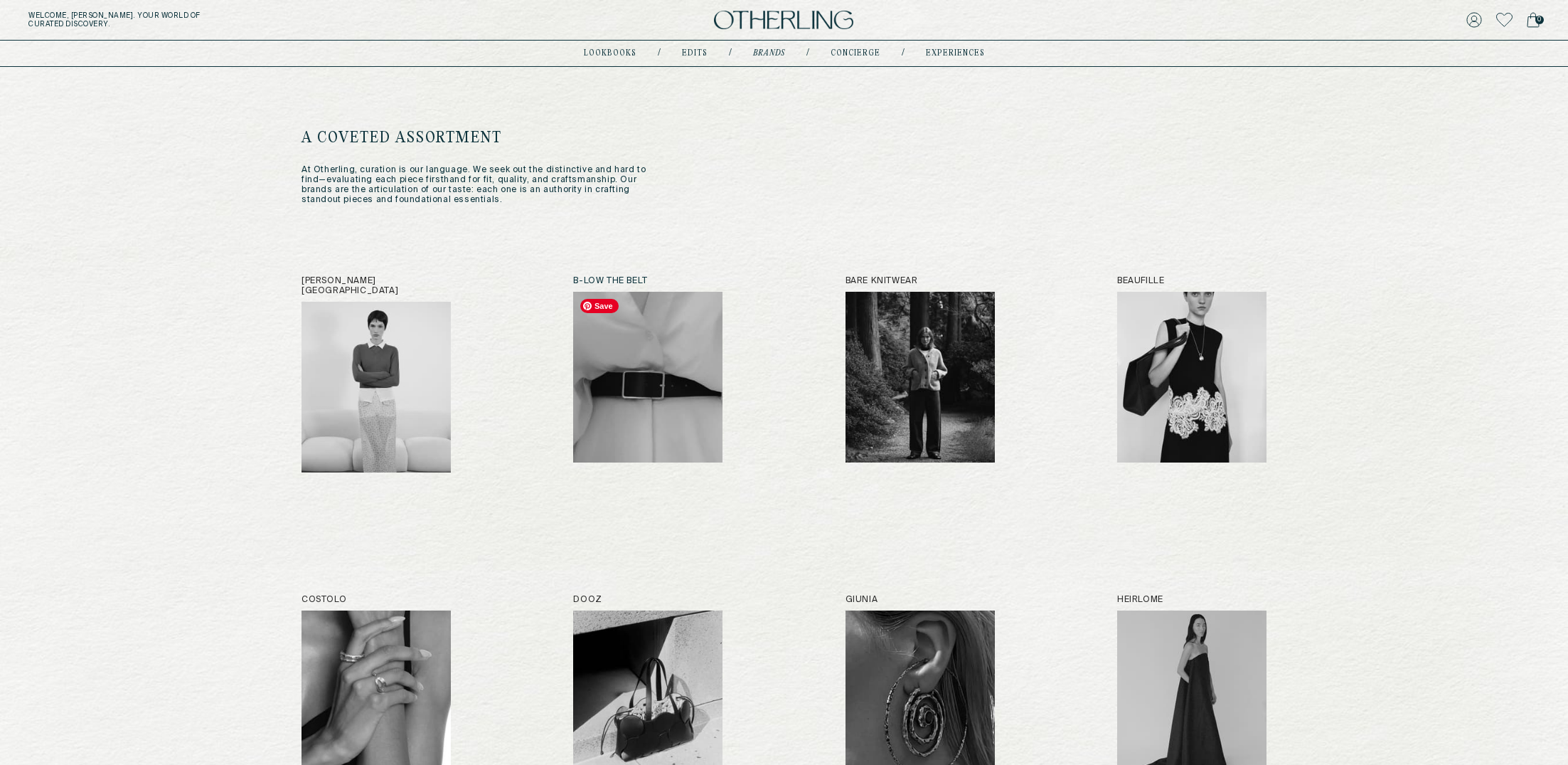
click at [658, 345] on img at bounding box center [648, 376] width 149 height 171
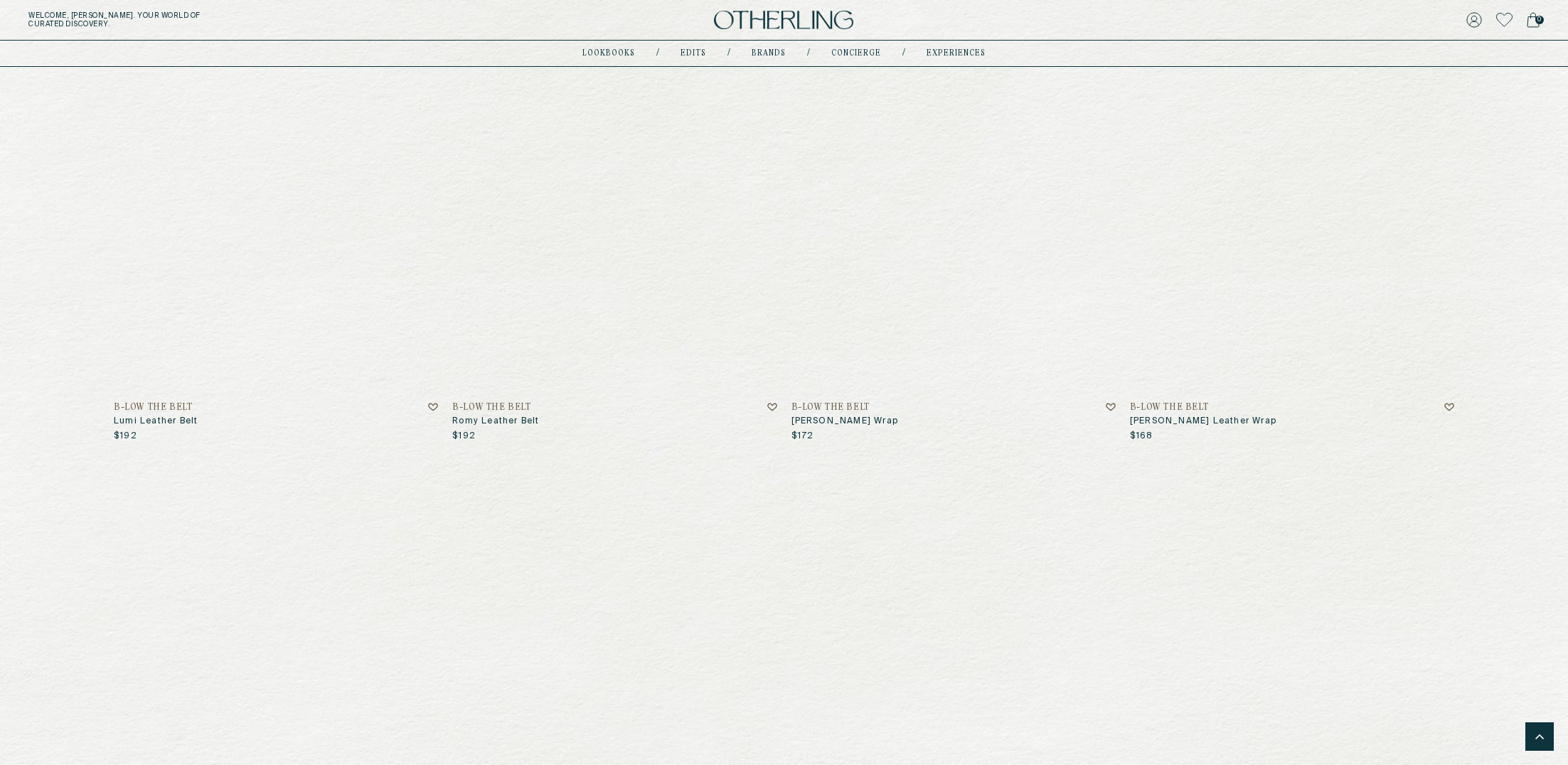
scroll to position [4843, 0]
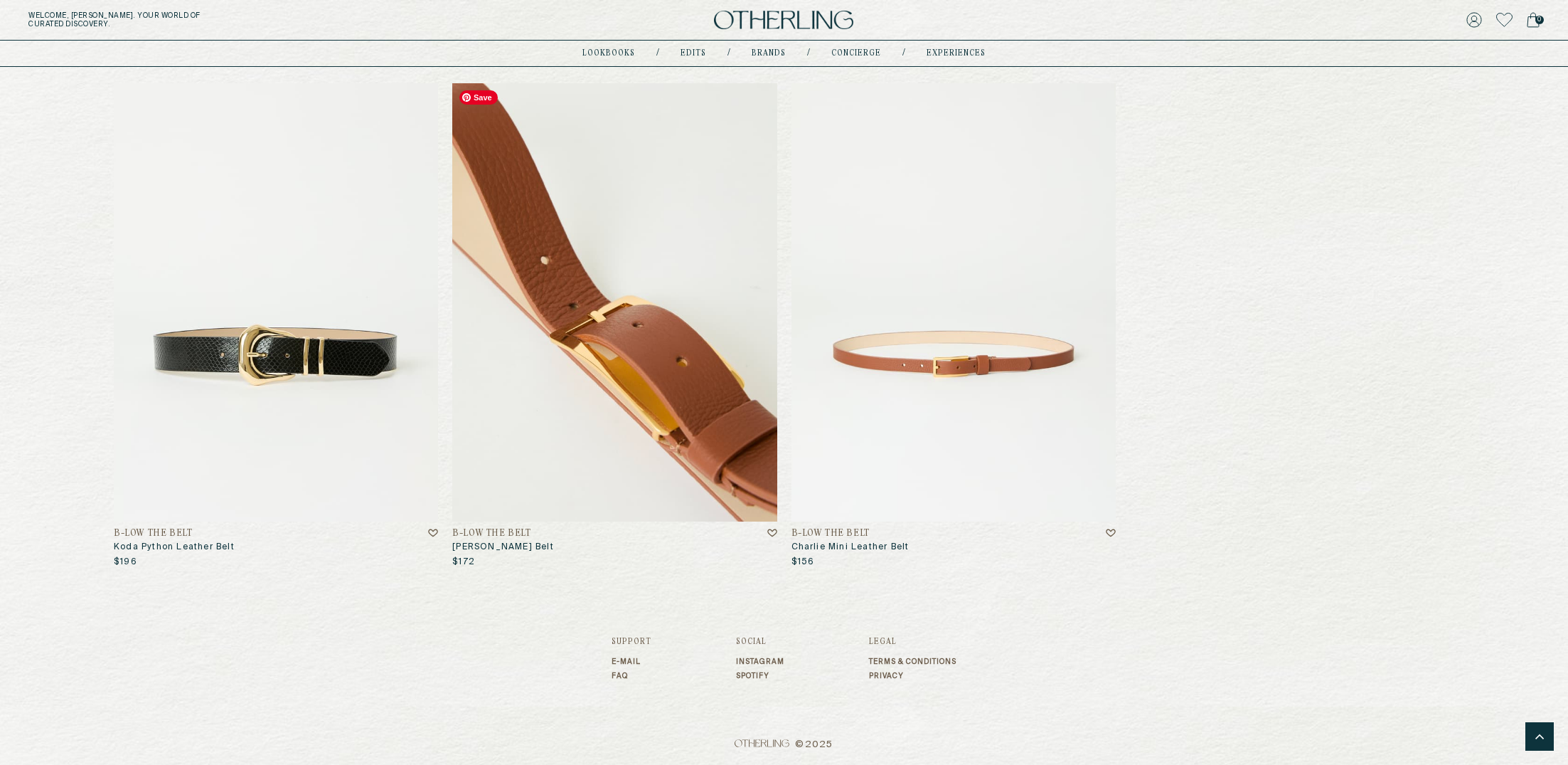
click at [631, 372] on img at bounding box center [615, 302] width 324 height 438
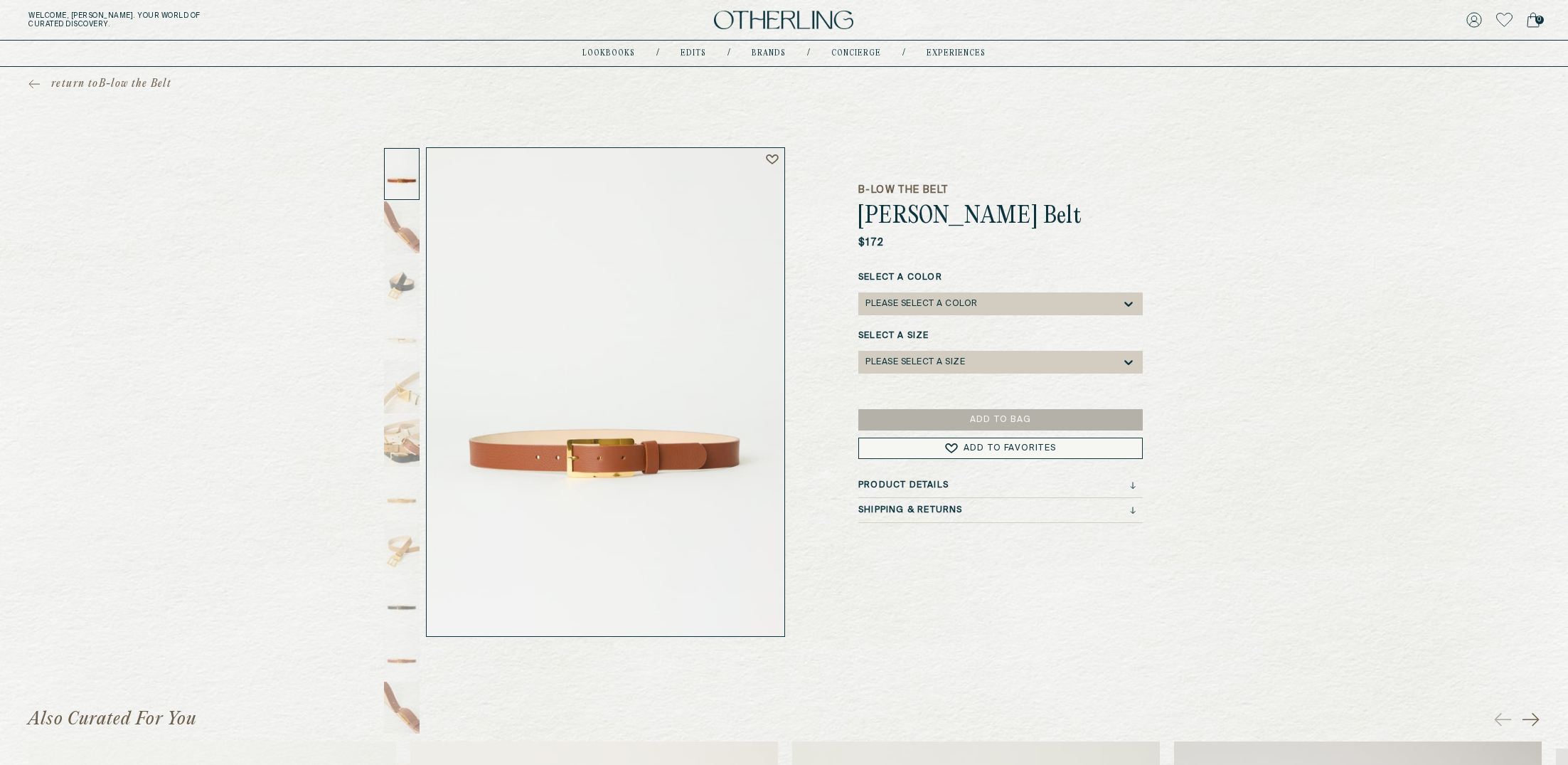
click at [1253, 393] on div "return to B-low the Belt B-low the Belt Charlie Leather Belt $172 Select a Colo…" at bounding box center [784, 352] width 1568 height 570
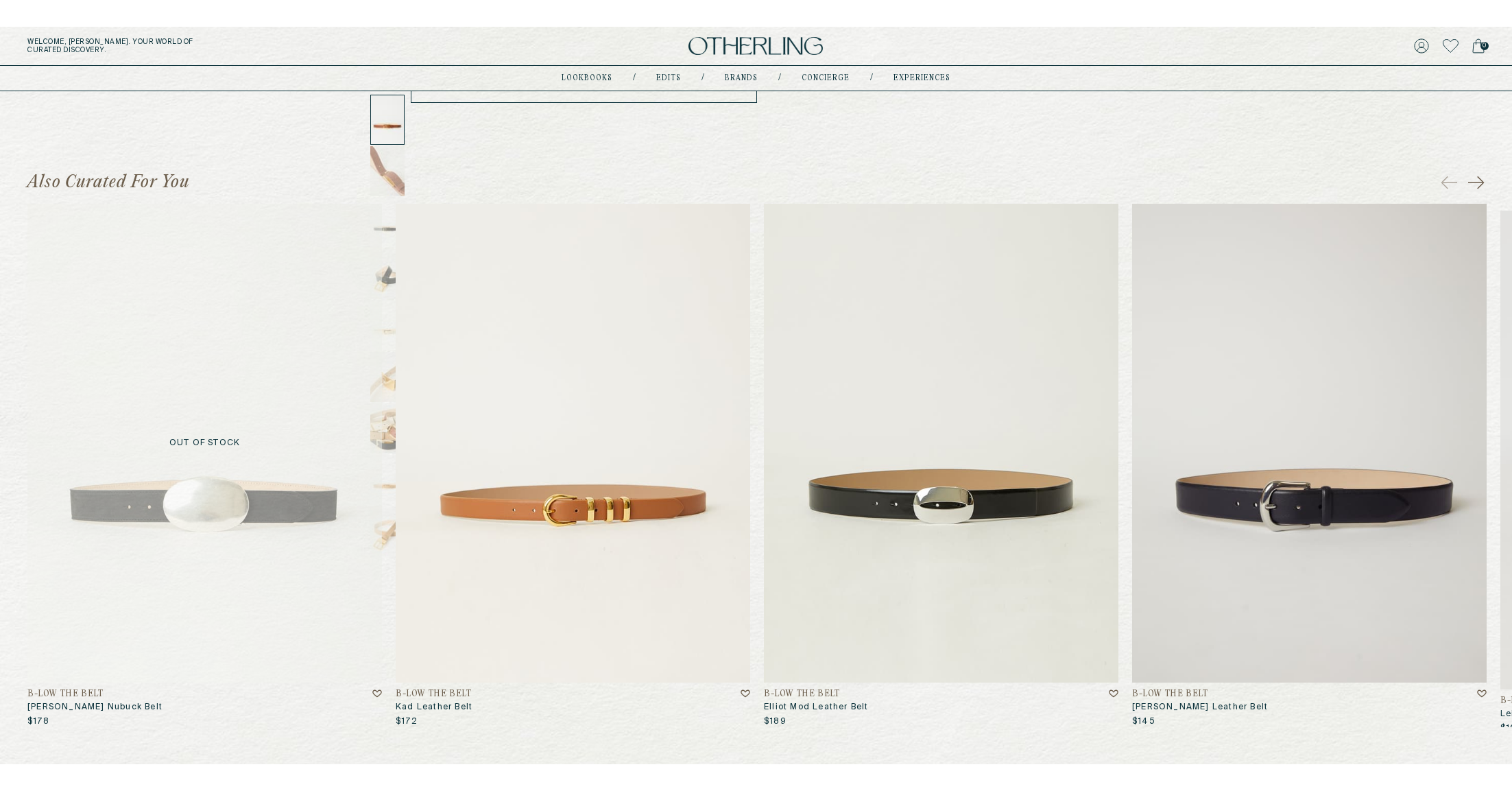
scroll to position [552, 0]
